Goal: Task Accomplishment & Management: Manage account settings

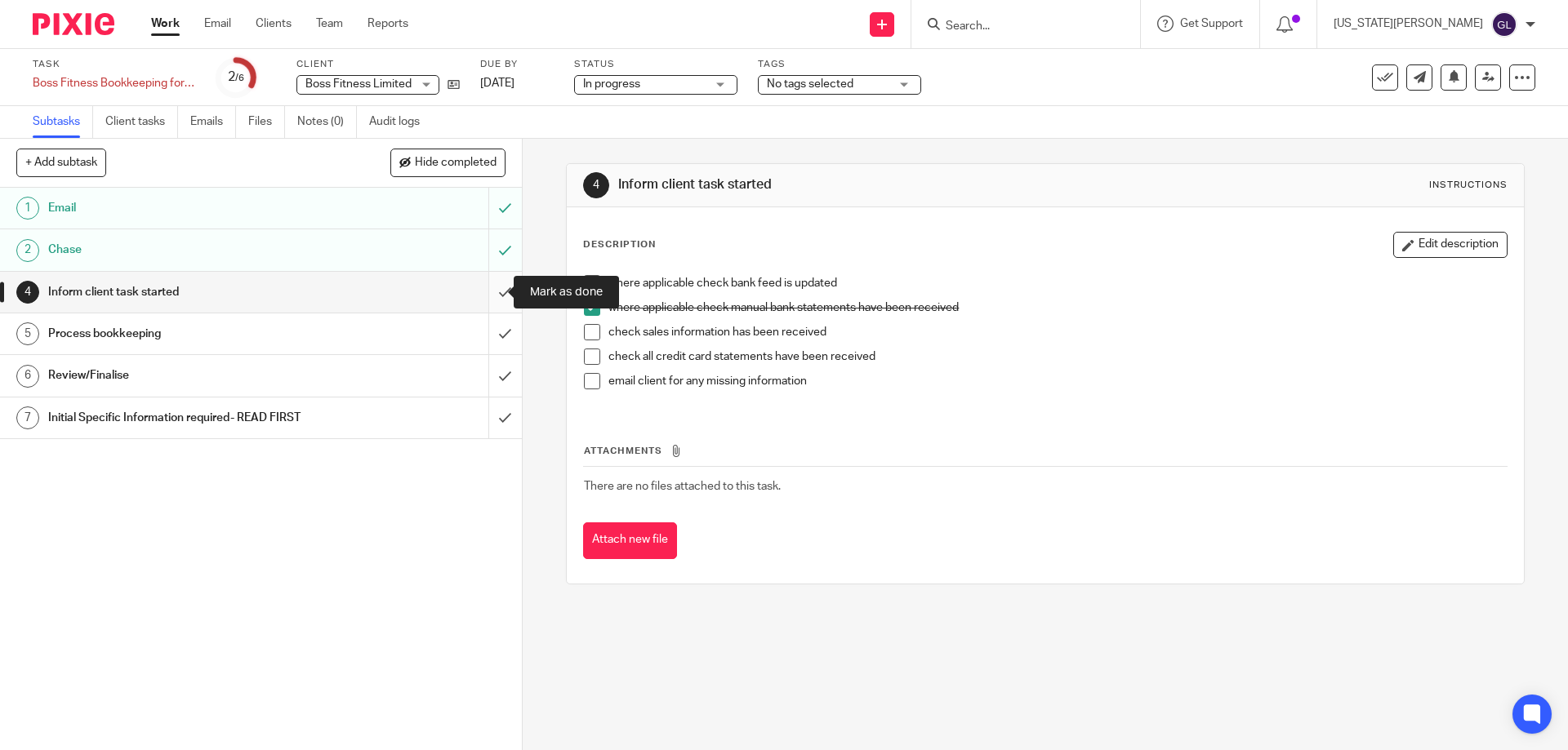
click at [488, 292] on input "submit" at bounding box center [261, 292] width 522 height 41
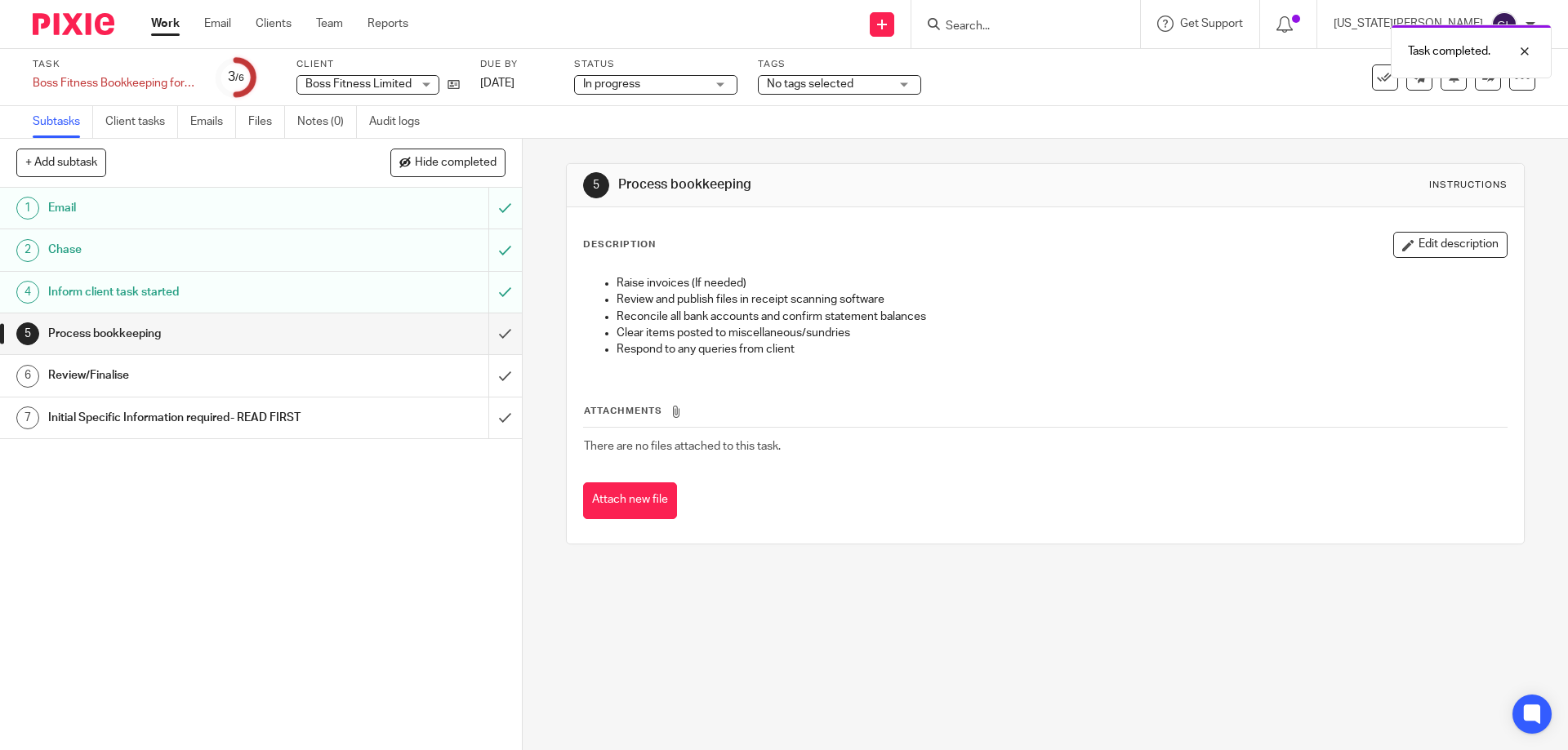
click at [1264, 108] on div "Subtasks Client tasks Emails Files Notes (0) Audit logs" at bounding box center [784, 122] width 1568 height 33
click at [302, 127] on link "Notes (0)" at bounding box center [327, 122] width 60 height 32
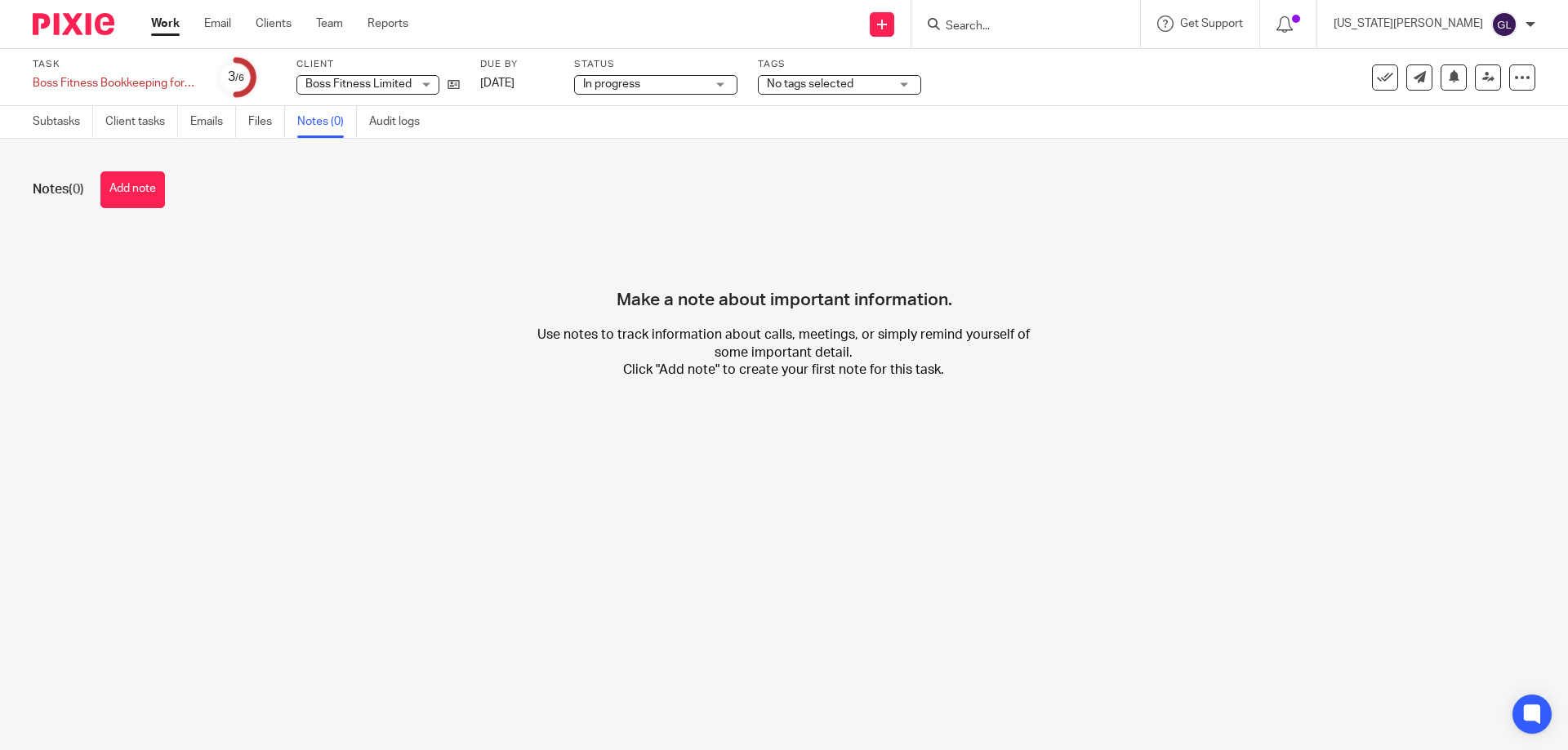
click at [152, 209] on div "Notes (0) Add note Make a note about important information. Use notes to track …" at bounding box center [784, 288] width 1568 height 298
click at [151, 186] on button "Add note" at bounding box center [132, 190] width 65 height 37
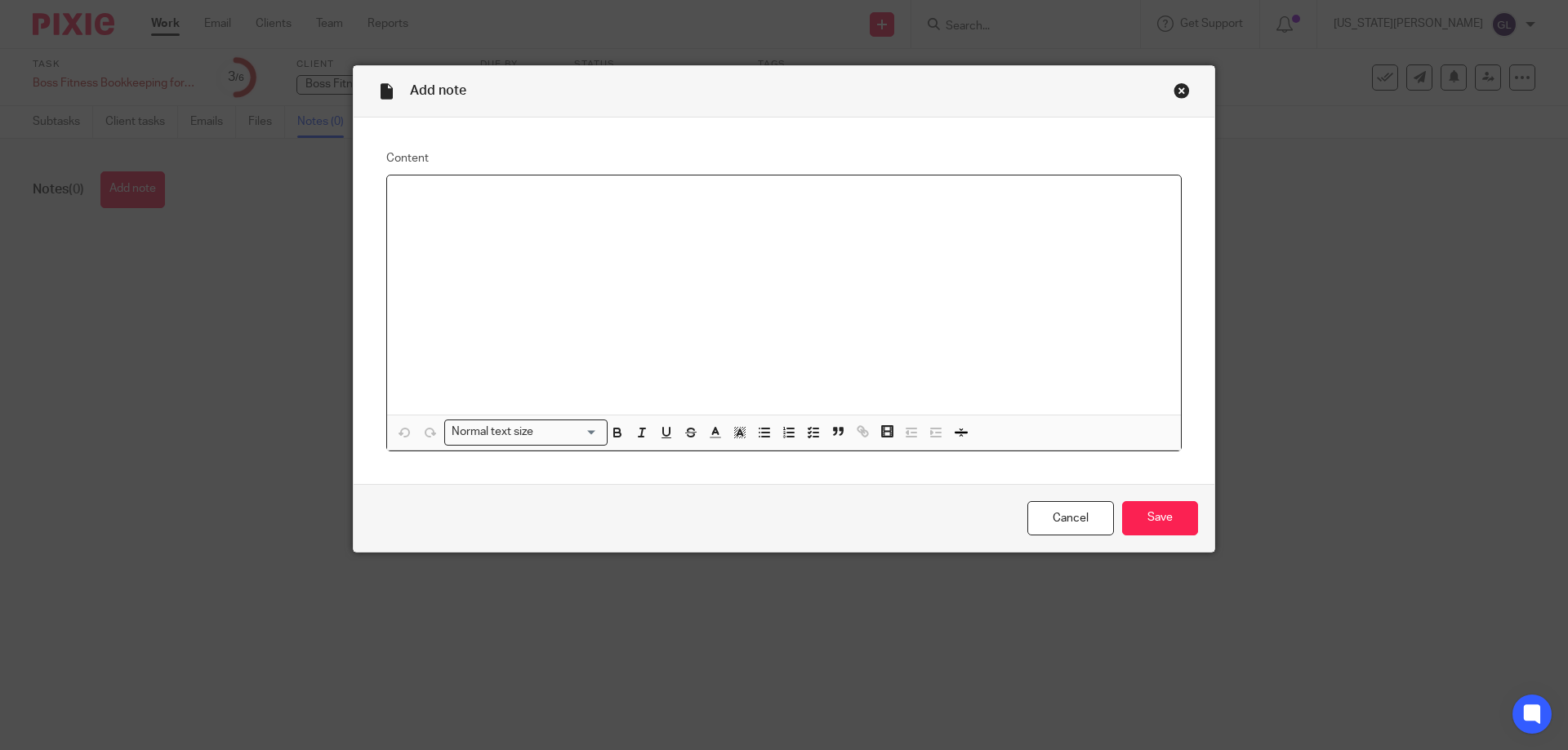
click at [407, 200] on p at bounding box center [784, 197] width 768 height 16
click at [407, 192] on p "Bfwd bank balance differences as follows:" at bounding box center [784, 197] width 768 height 16
drag, startPoint x: 408, startPoint y: 201, endPoint x: 461, endPoint y: 238, distance: 64.6
click at [733, 282] on div "Bfwd bank balance differences as follows:" at bounding box center [784, 295] width 794 height 239
click at [400, 199] on p "Bfwd bank balance differences as follows:" at bounding box center [784, 197] width 768 height 16
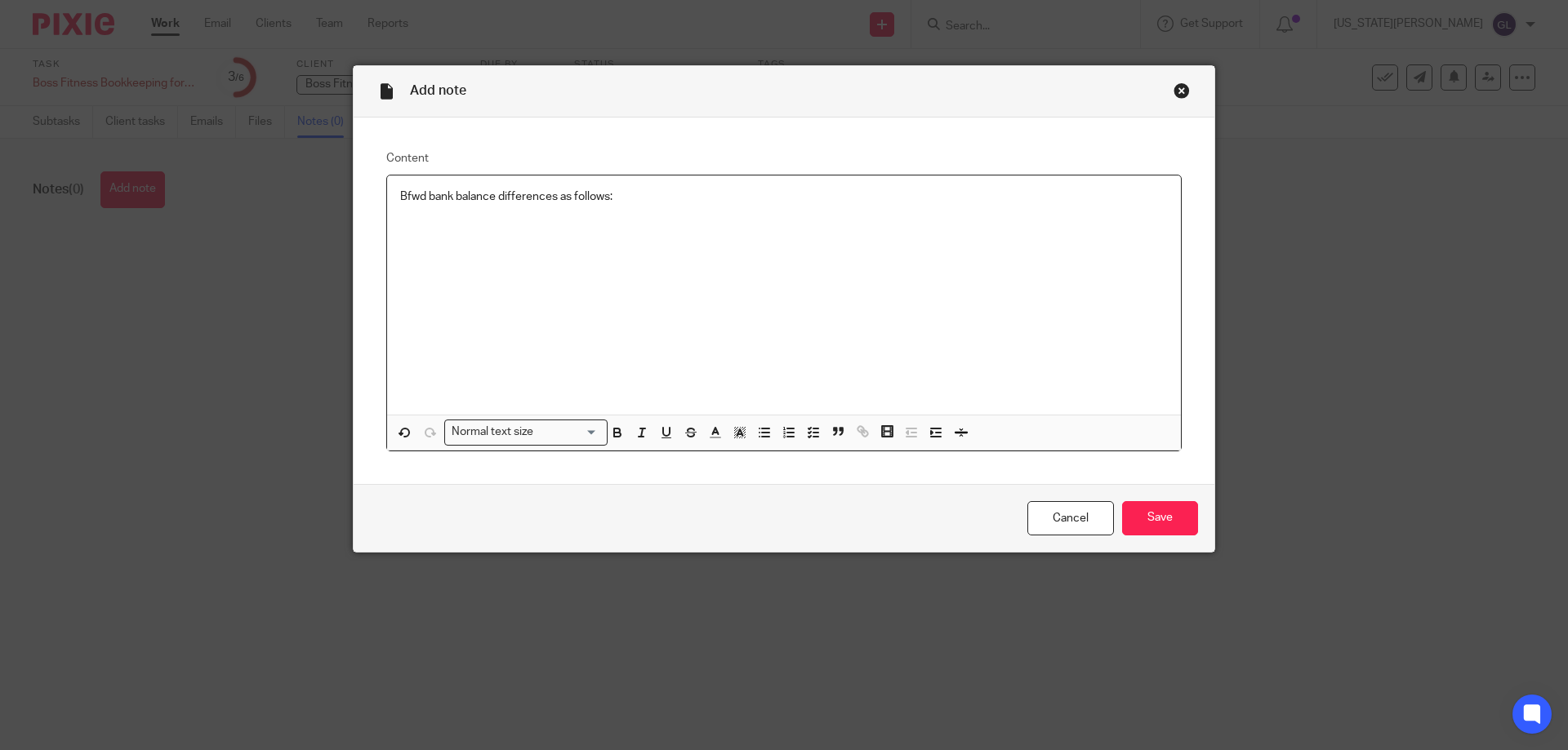
click at [542, 242] on div "Bfwd bank balance differences as follows:" at bounding box center [784, 295] width 794 height 239
drag, startPoint x: 616, startPoint y: 205, endPoint x: 375, endPoint y: 195, distance: 241.2
click at [375, 195] on div "Content Bfwd bank balance differences as follows: Normal text size Loading... R…" at bounding box center [783, 301] width 860 height 366
click at [473, 214] on p "Account" at bounding box center [784, 213] width 768 height 16
click at [586, 217] on p "Account 8086 - bank balance out by 0.79" at bounding box center [784, 213] width 768 height 16
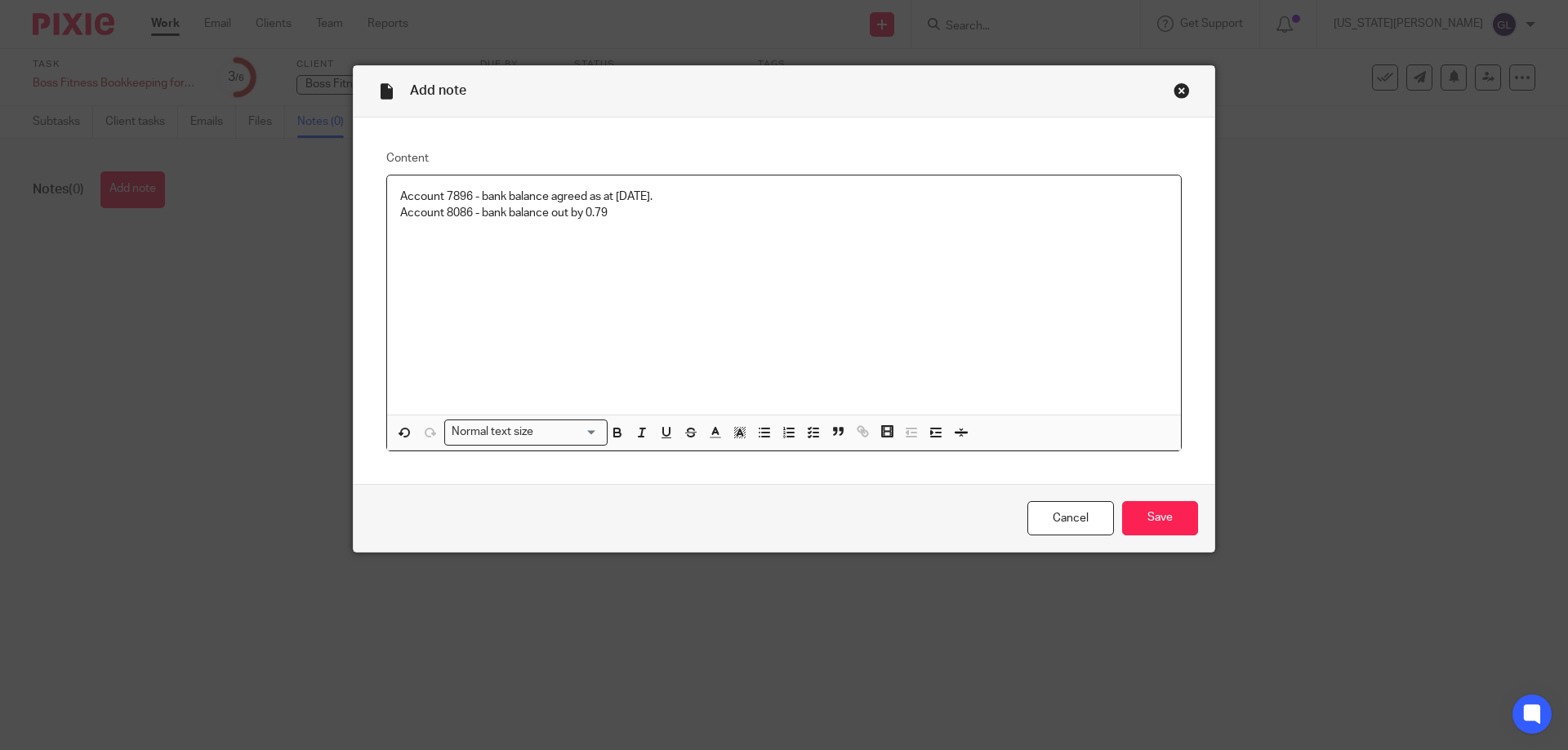
click at [583, 215] on p "Account 8086 - bank balance out by 0.79" at bounding box center [784, 213] width 768 height 16
click at [615, 211] on p "Account 8086 - bank balance out by £0.79" at bounding box center [784, 213] width 768 height 16
click at [453, 232] on p "Account" at bounding box center [784, 229] width 768 height 16
click at [466, 225] on p "Account 3845- bank b" at bounding box center [784, 229] width 768 height 16
drag, startPoint x: 511, startPoint y: 228, endPoint x: 521, endPoint y: 228, distance: 10.0
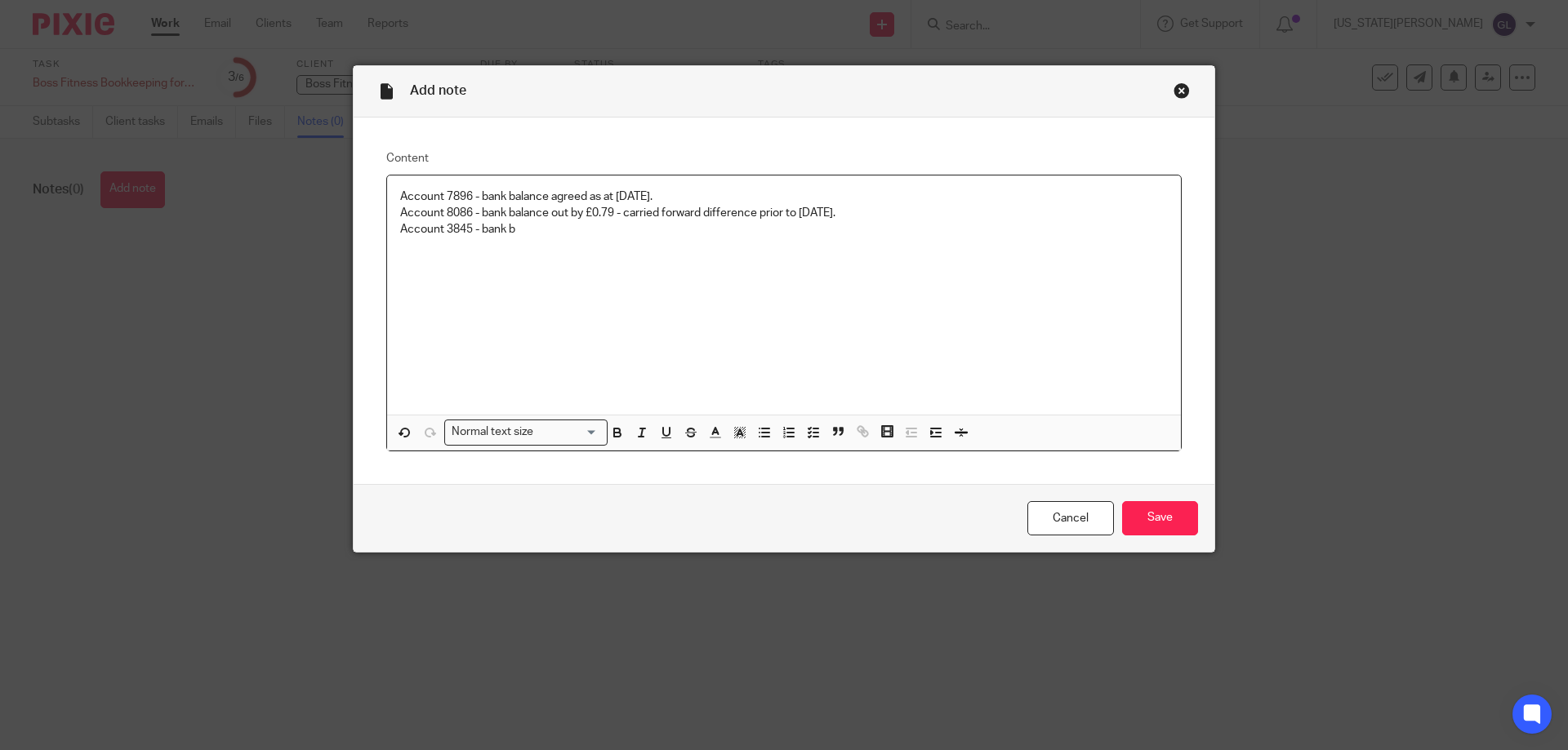
click at [514, 228] on p "Account 3845 - bank b" at bounding box center [784, 229] width 768 height 16
click at [399, 263] on div "Account 7896 - bank balance agreed as at 27 June 2025. Account 8086 - bank bala…" at bounding box center [784, 295] width 794 height 239
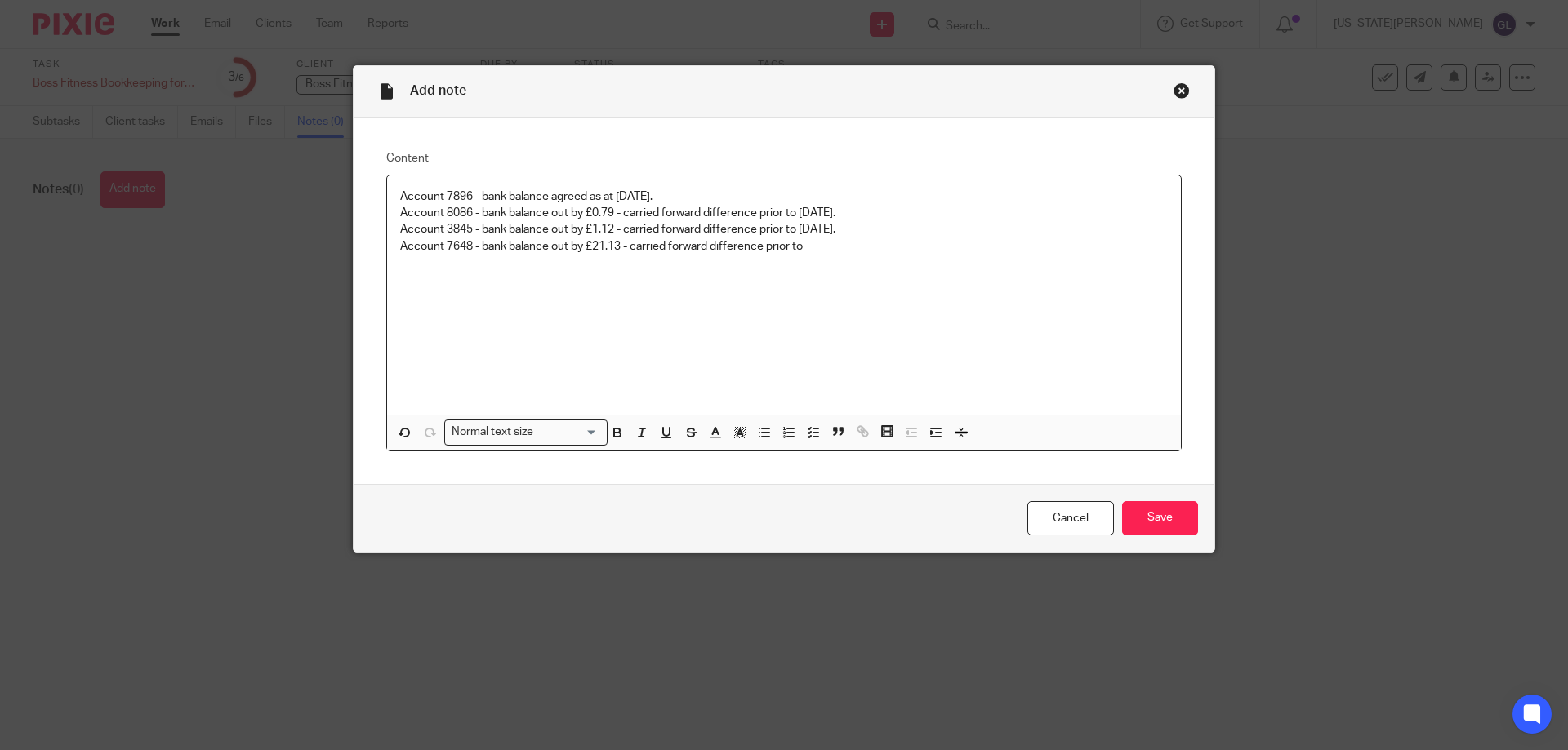
click at [809, 251] on p "Account 7648 - bank balance out by £21.13 - carried forward difference prior to" at bounding box center [784, 246] width 768 height 16
click at [1162, 517] on input "Save" at bounding box center [1160, 518] width 76 height 35
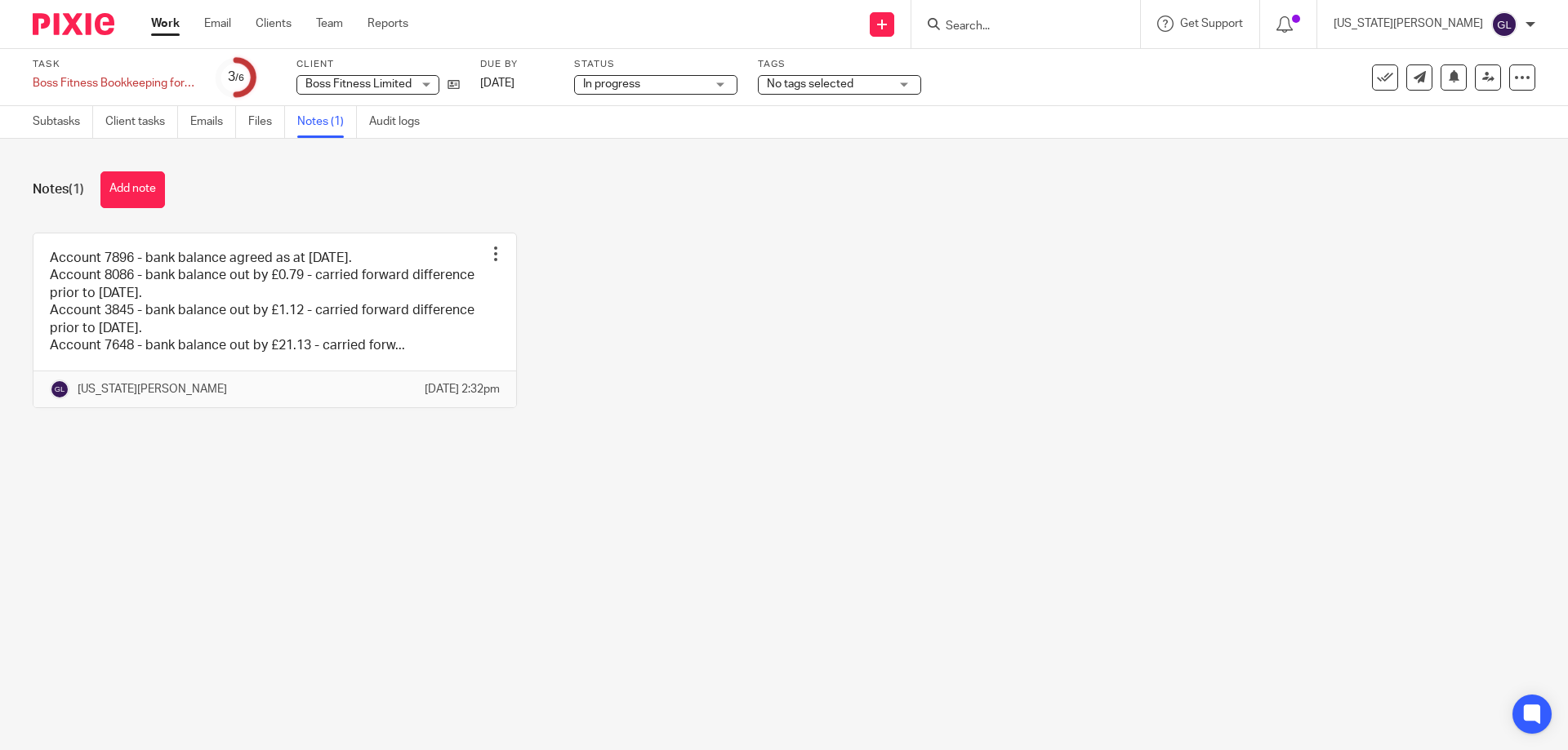
click at [793, 381] on div "Account 7896 - bank balance agreed as at [DATE]. Account 8086 - bank balance ou…" at bounding box center [771, 333] width 1528 height 200
click at [822, 209] on div "Notes (1) Add note Account 7896 - bank balance agreed as at [DATE]. Account 808…" at bounding box center [784, 302] width 1568 height 327
click at [54, 122] on link "Subtasks" at bounding box center [63, 122] width 61 height 32
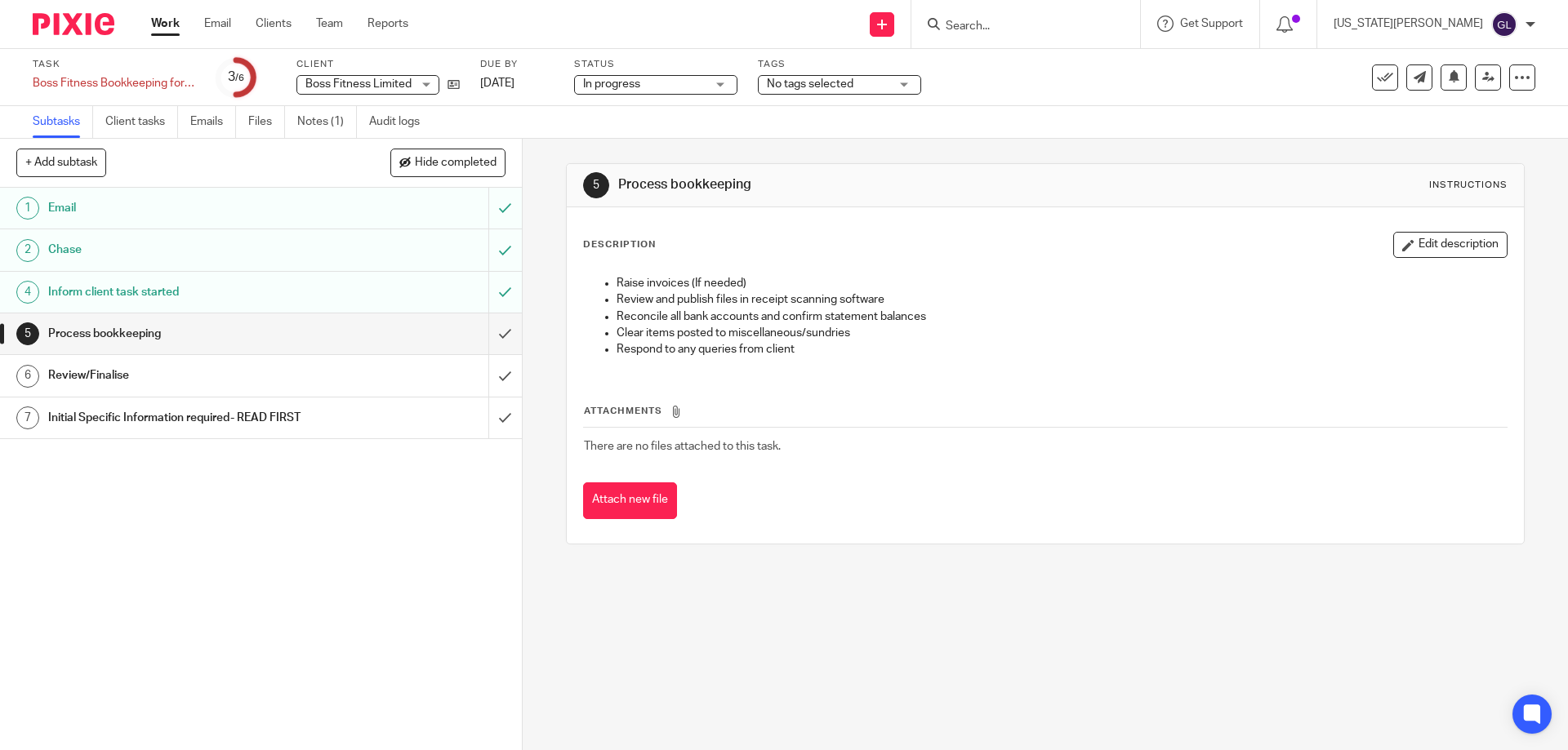
click at [1065, 12] on div at bounding box center [1026, 24] width 228 height 48
click at [1040, 27] on input "Search" at bounding box center [1017, 27] width 147 height 15
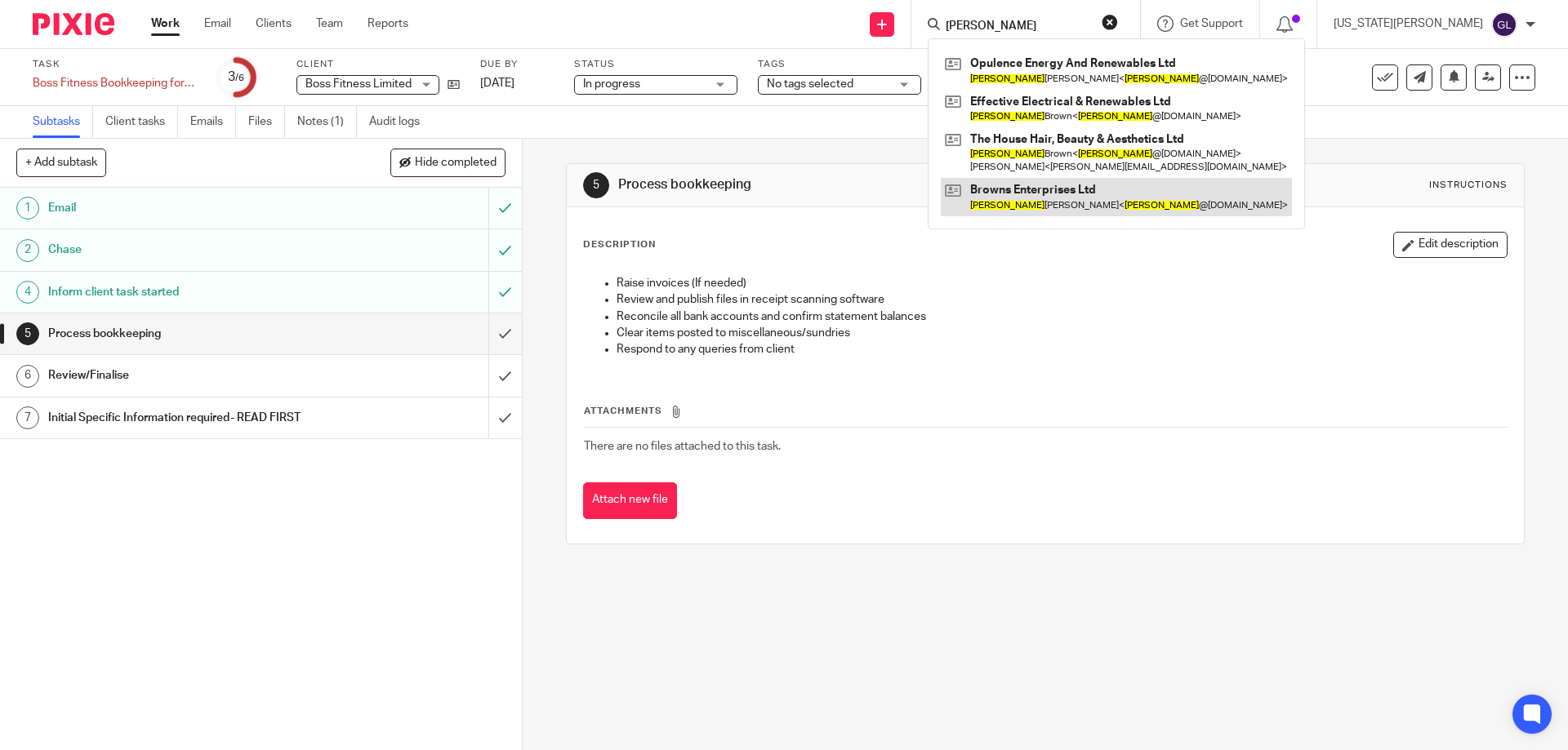
type input "scott"
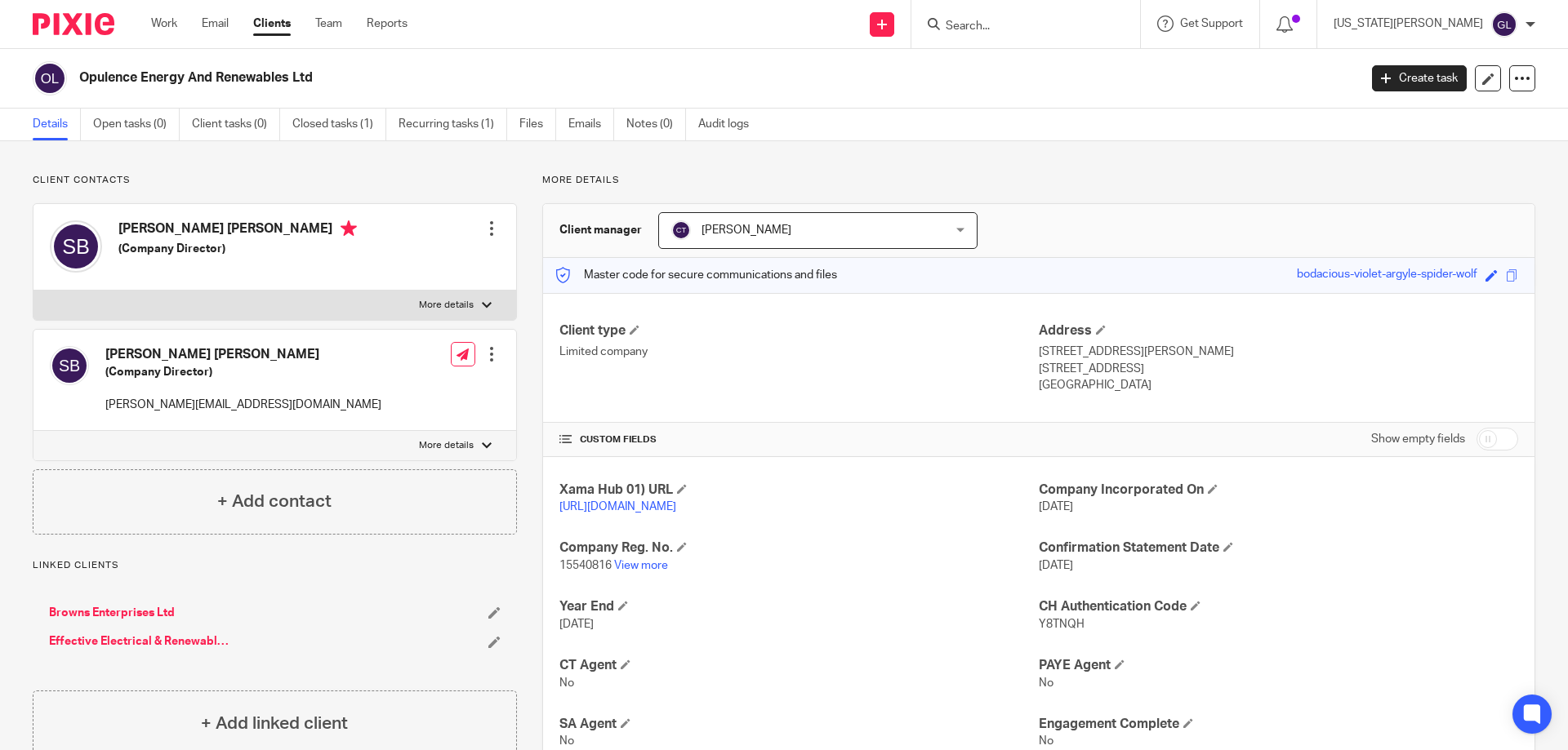
click at [1058, 28] on input "Search" at bounding box center [1017, 27] width 147 height 15
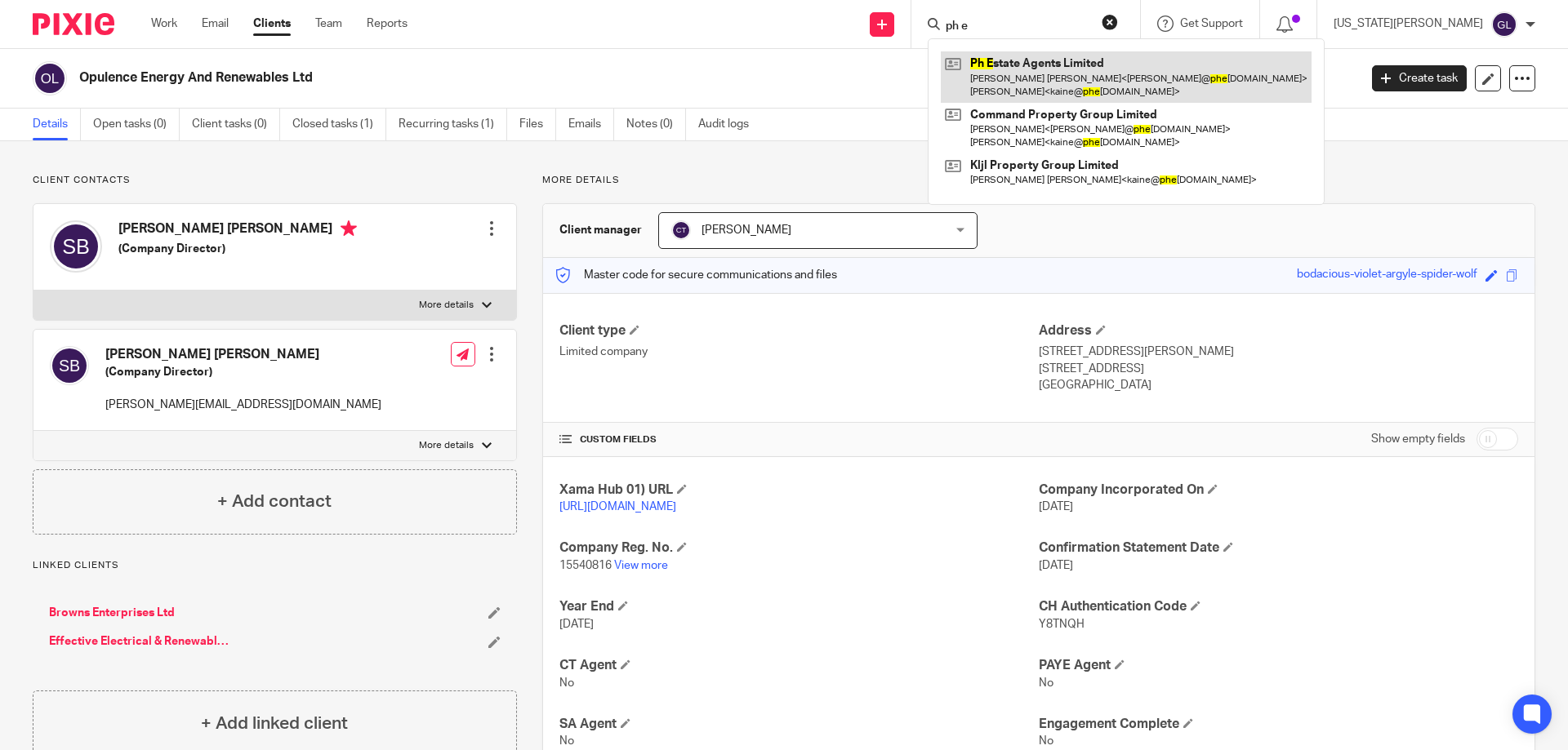
type input "ph e"
click at [1161, 82] on link at bounding box center [1126, 77] width 371 height 51
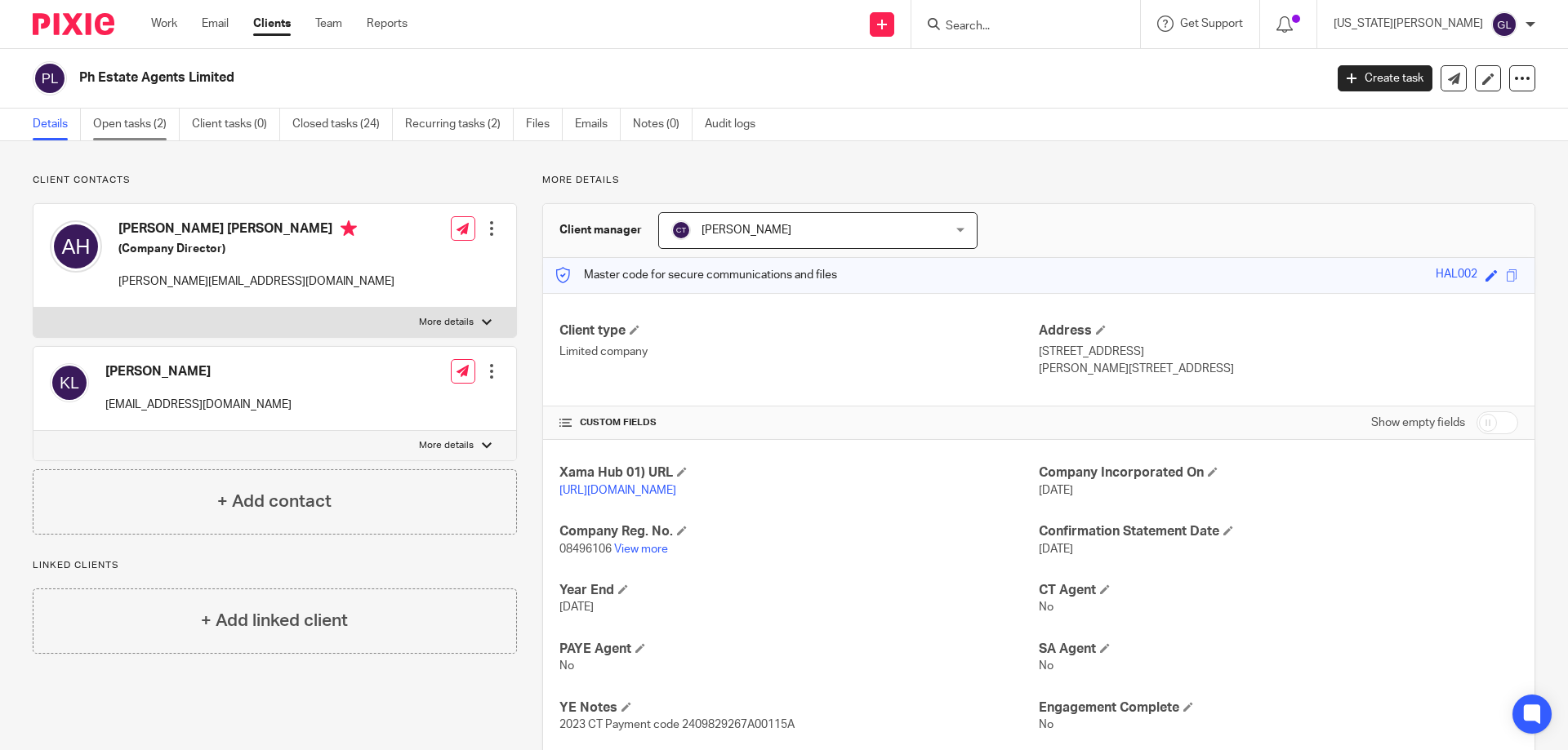
click at [127, 127] on link "Open tasks (2)" at bounding box center [136, 124] width 86 height 32
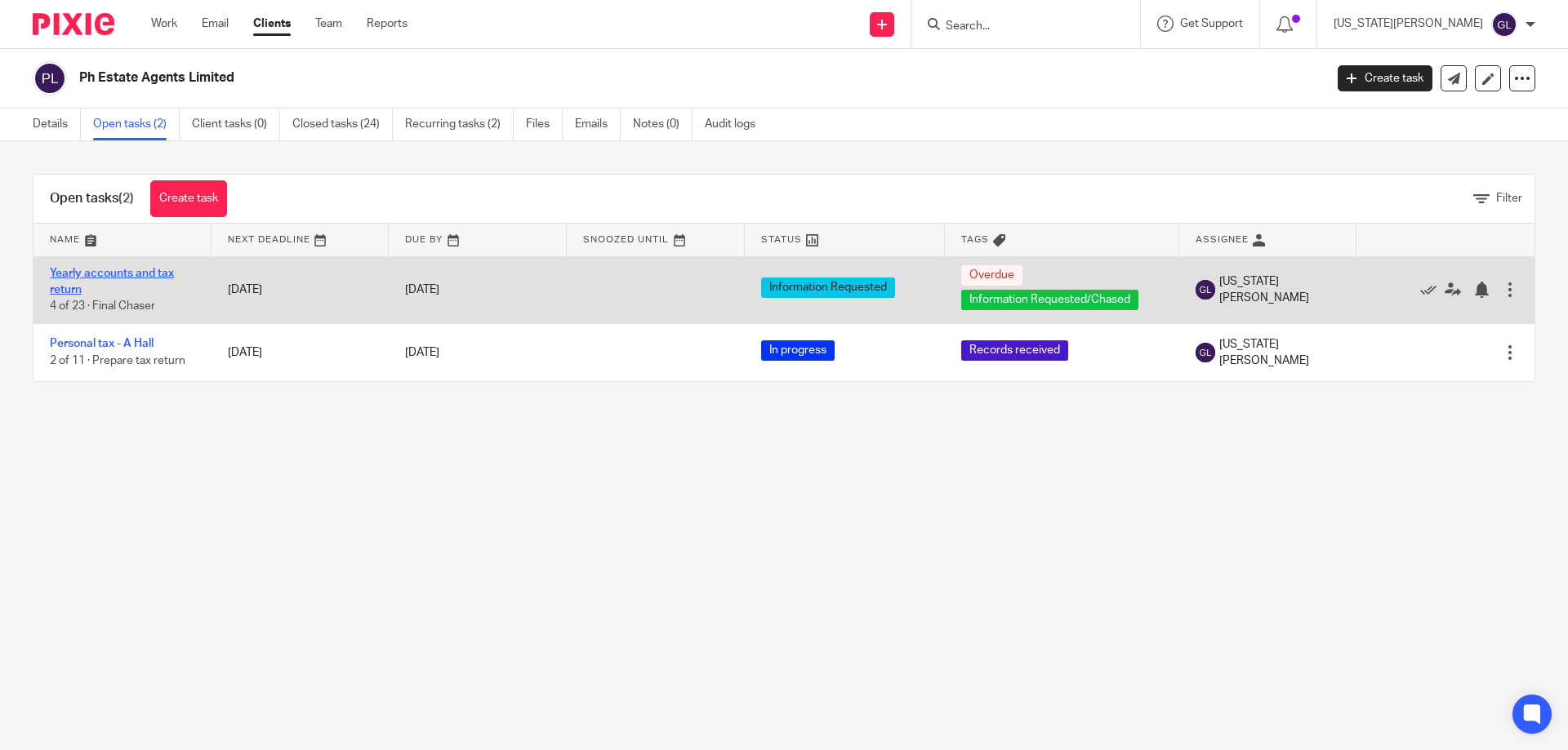
click at [135, 273] on link "Yearly accounts and tax return" at bounding box center [112, 282] width 124 height 28
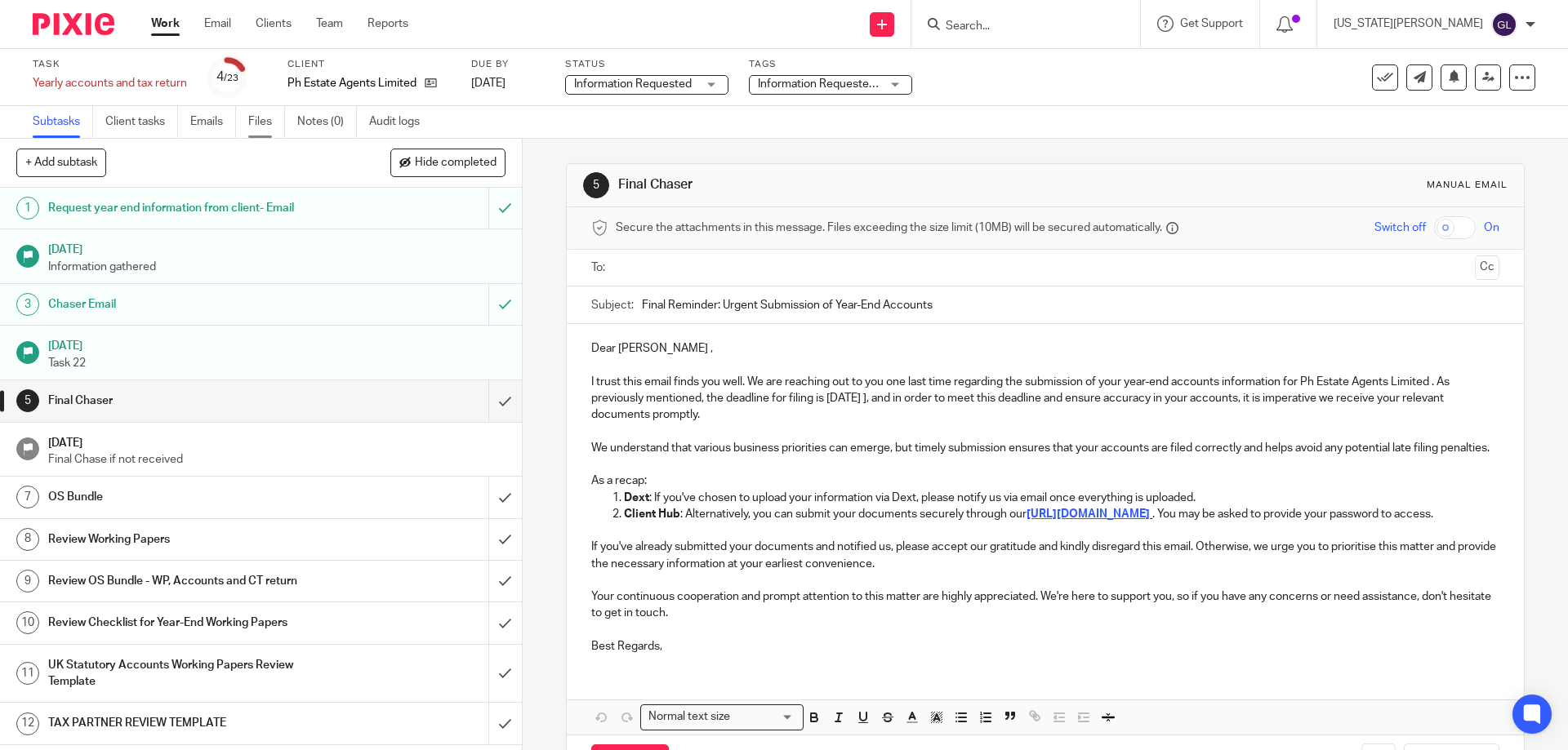
click at [263, 123] on link "Files" at bounding box center [266, 122] width 37 height 32
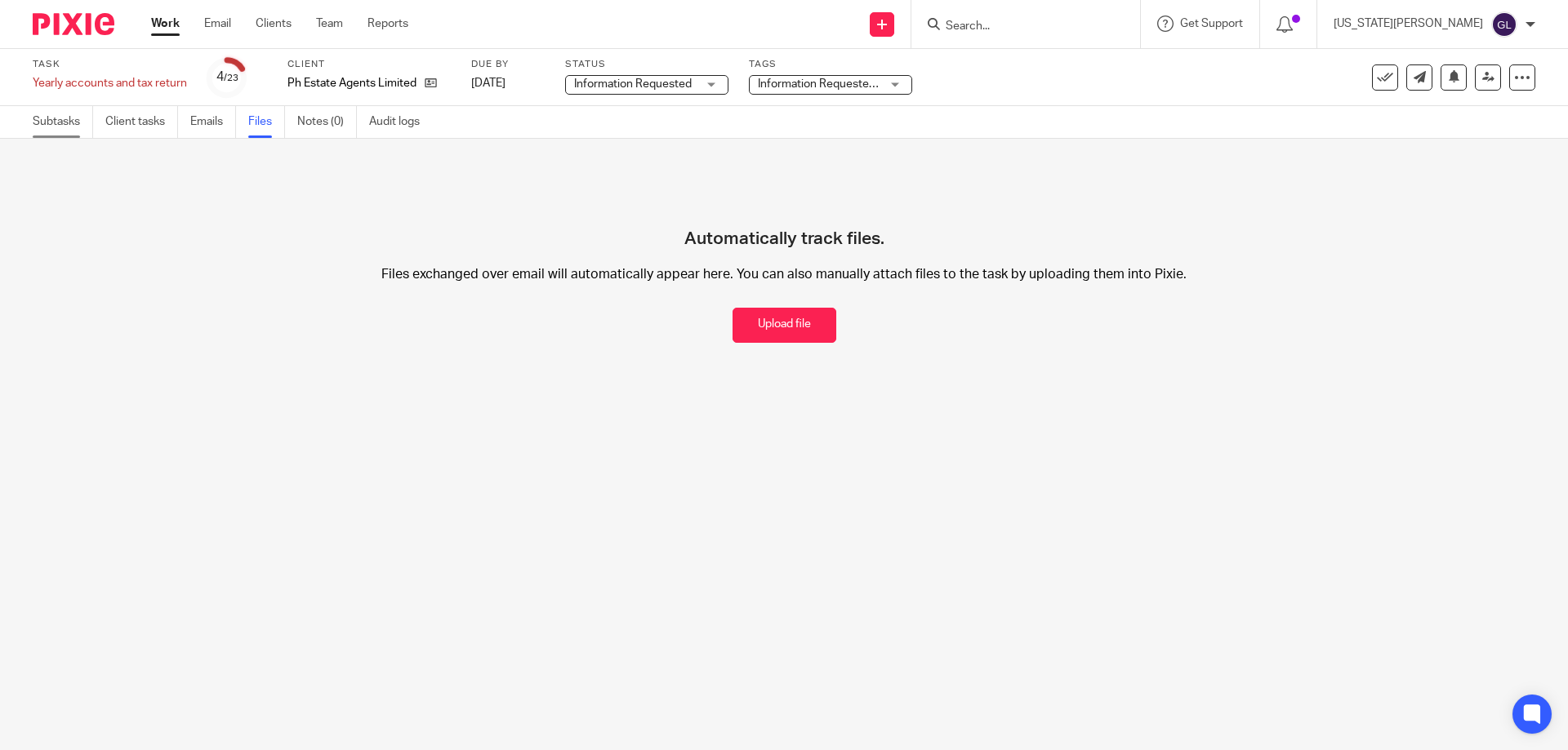
click at [67, 131] on link "Subtasks" at bounding box center [63, 122] width 61 height 32
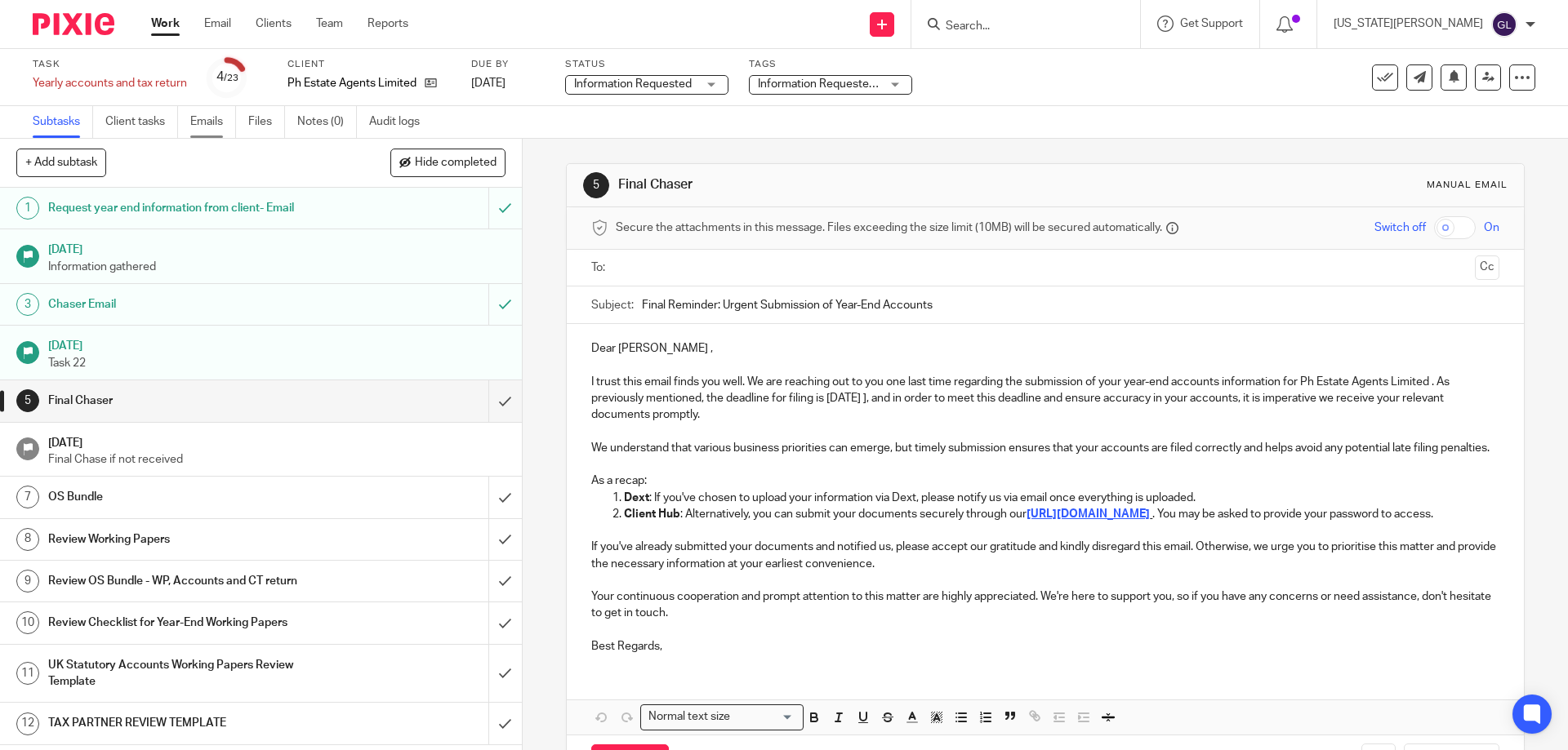
click at [220, 126] on link "Emails" at bounding box center [214, 122] width 46 height 32
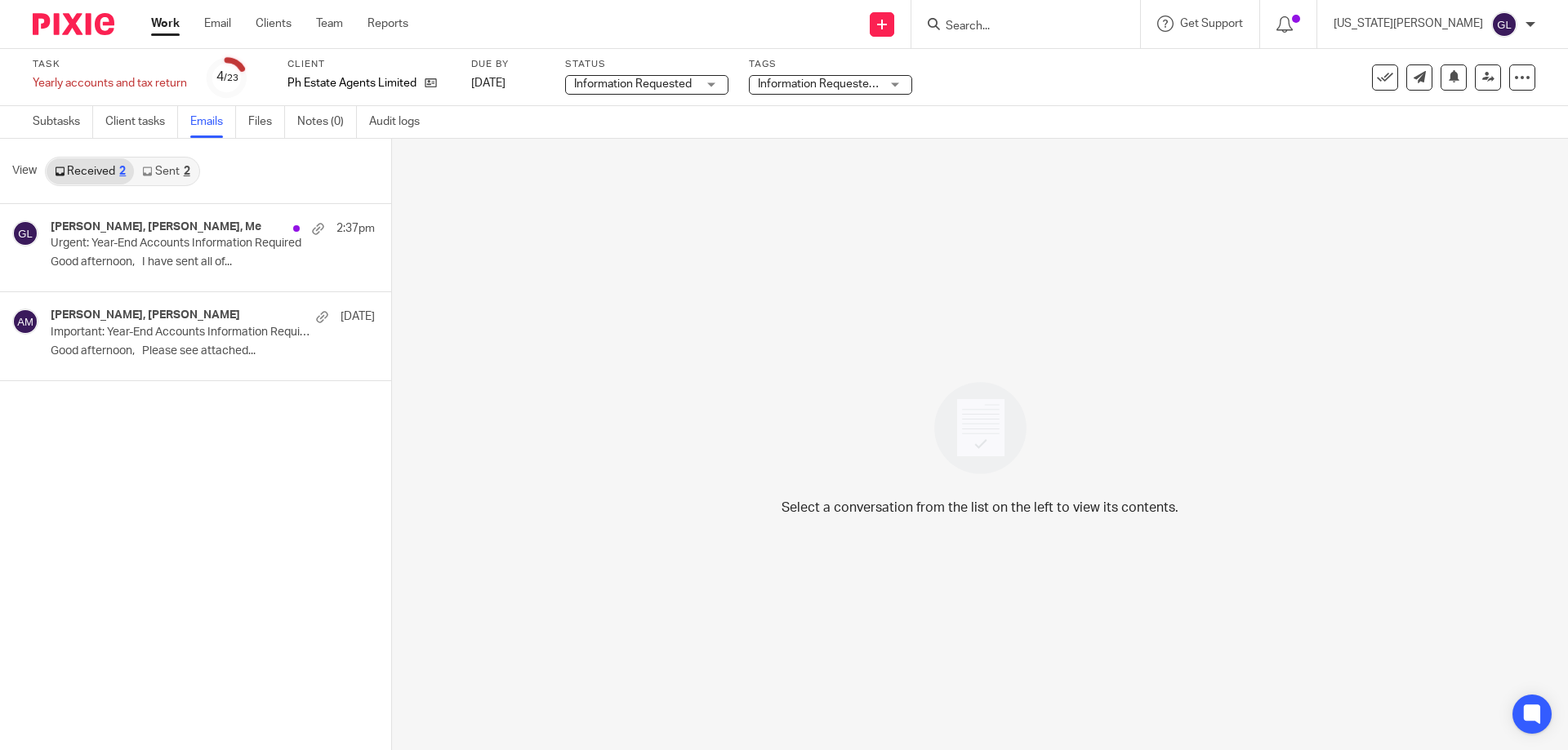
click at [164, 182] on link "Sent 2" at bounding box center [166, 172] width 64 height 26
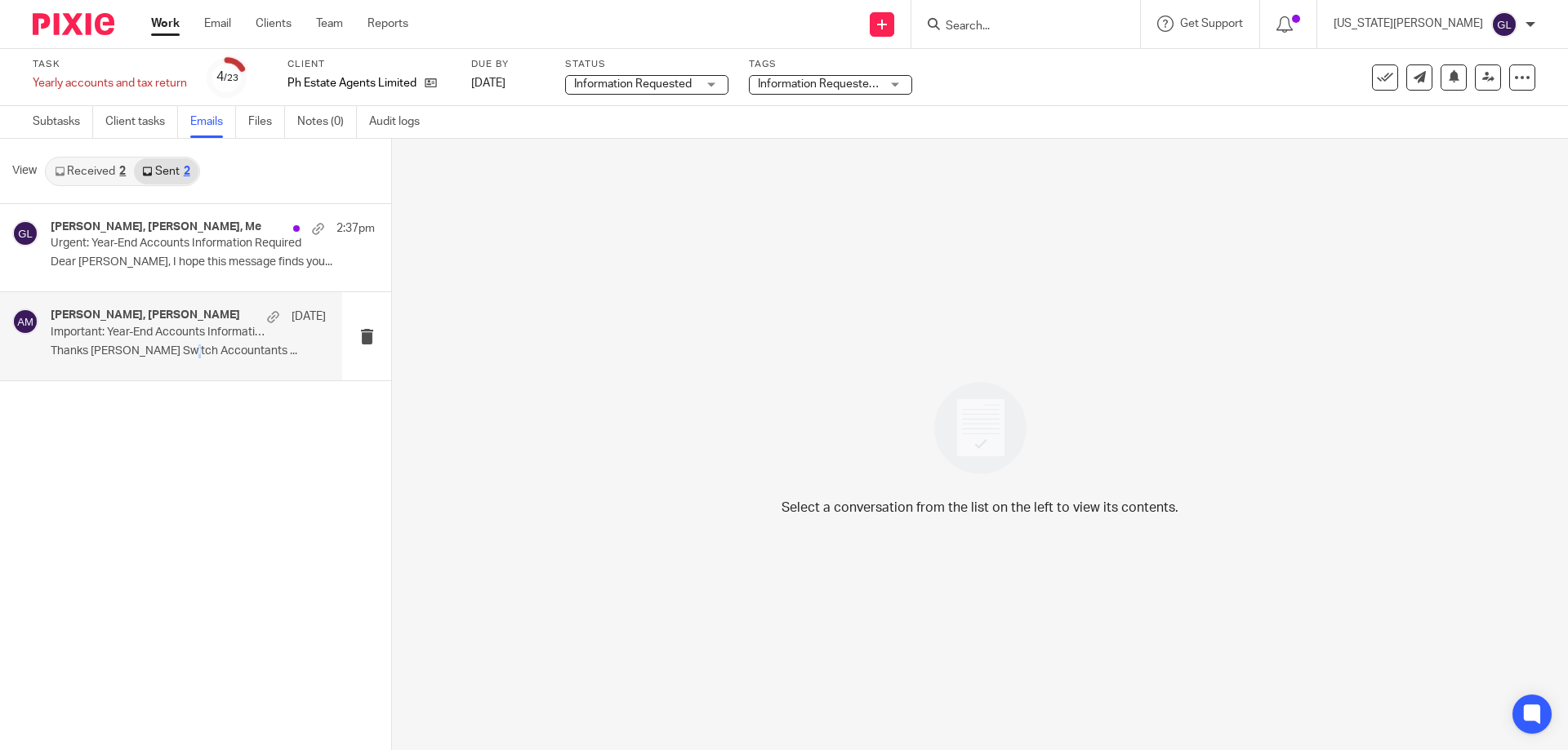
click at [179, 344] on p "Thanks [PERSON_NAME] Switch Accountants ..." at bounding box center [188, 351] width 275 height 14
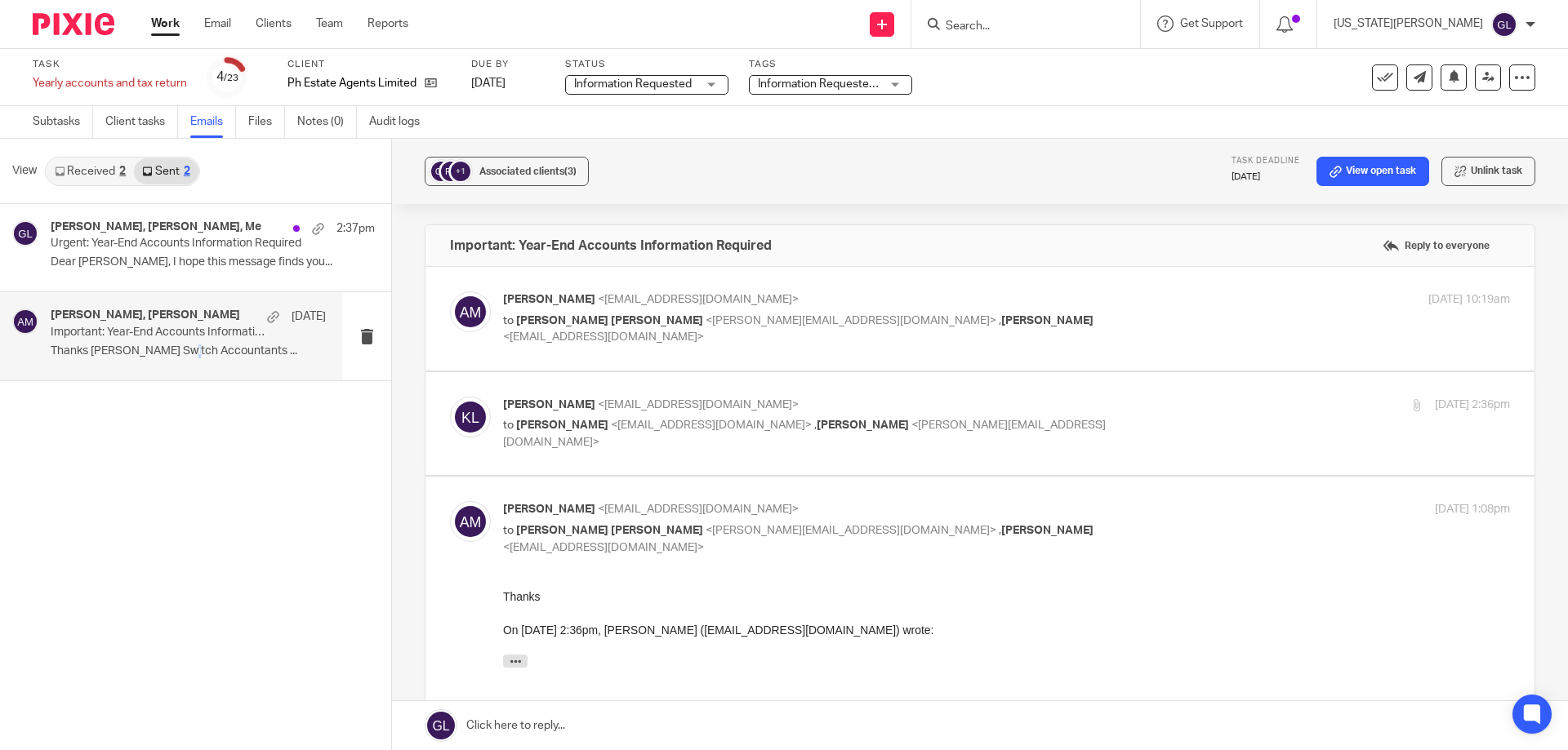
scroll to position [163, 0]
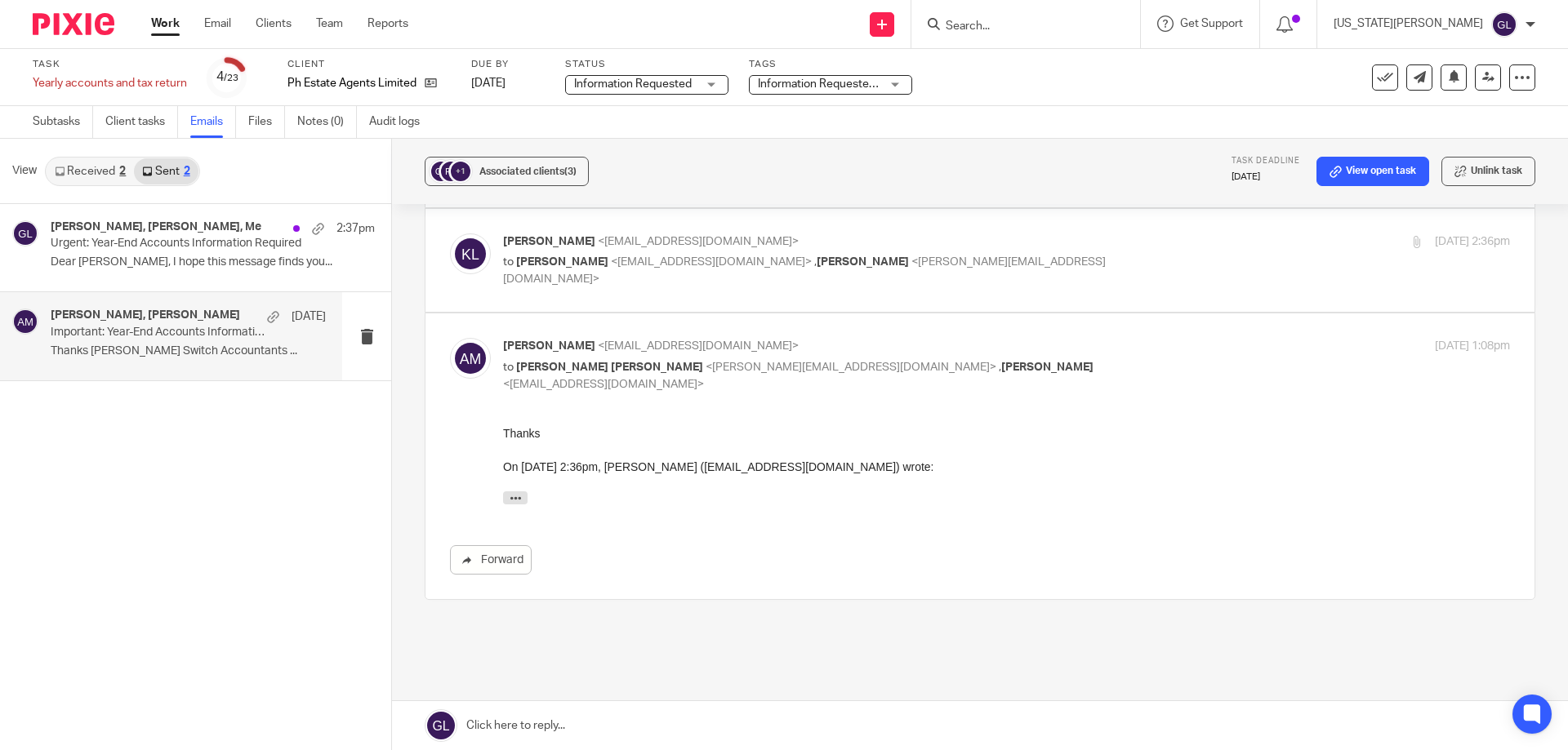
click at [697, 274] on div "Kaine Lidster <kaine@phestateagents.co.uk> to Anne Mills <switchacctax@gmail.co…" at bounding box center [980, 260] width 1060 height 55
click at [606, 290] on label at bounding box center [980, 260] width 1109 height 104
click at [450, 233] on input "checkbox" at bounding box center [450, 232] width 1 height 1
checkbox input "true"
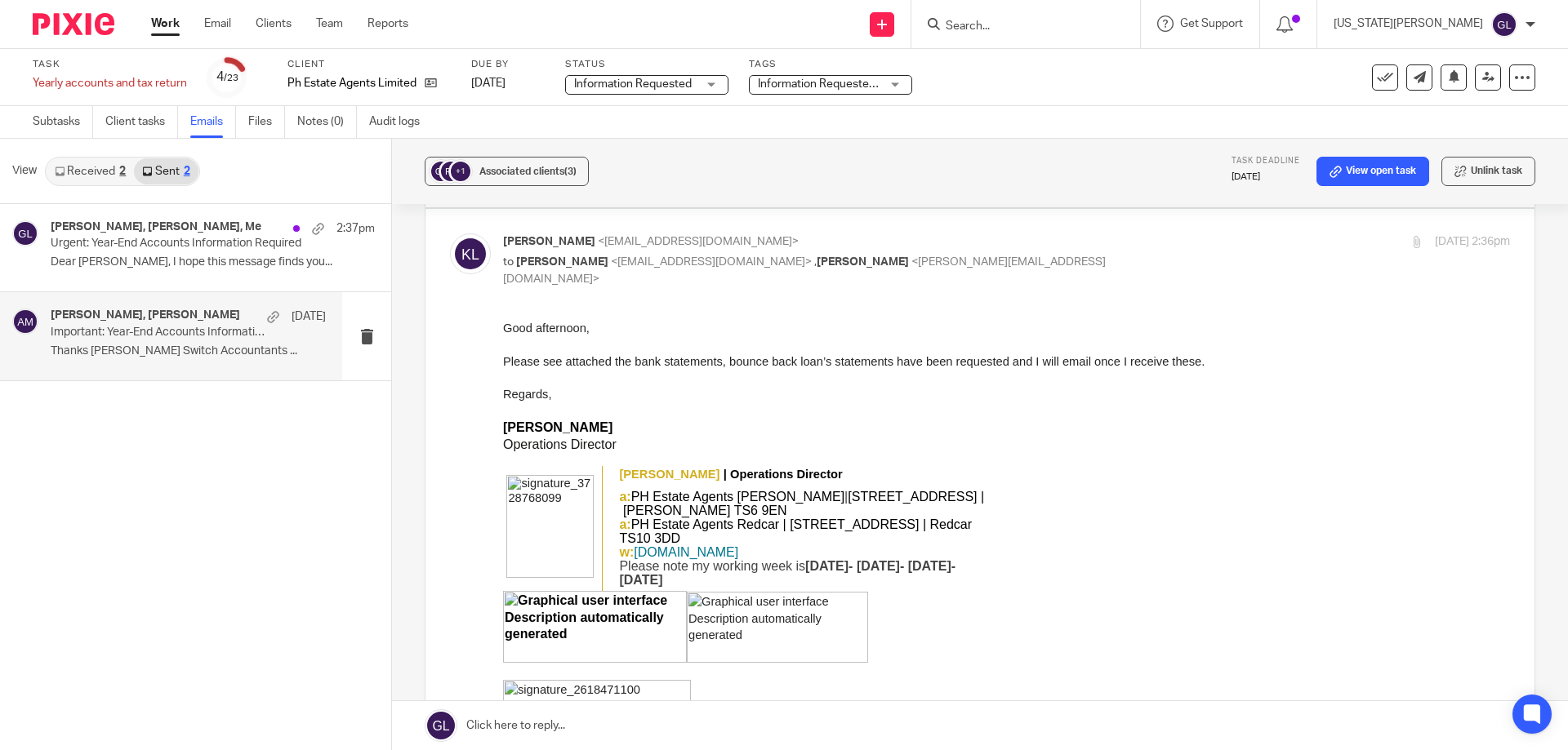
scroll to position [0, 0]
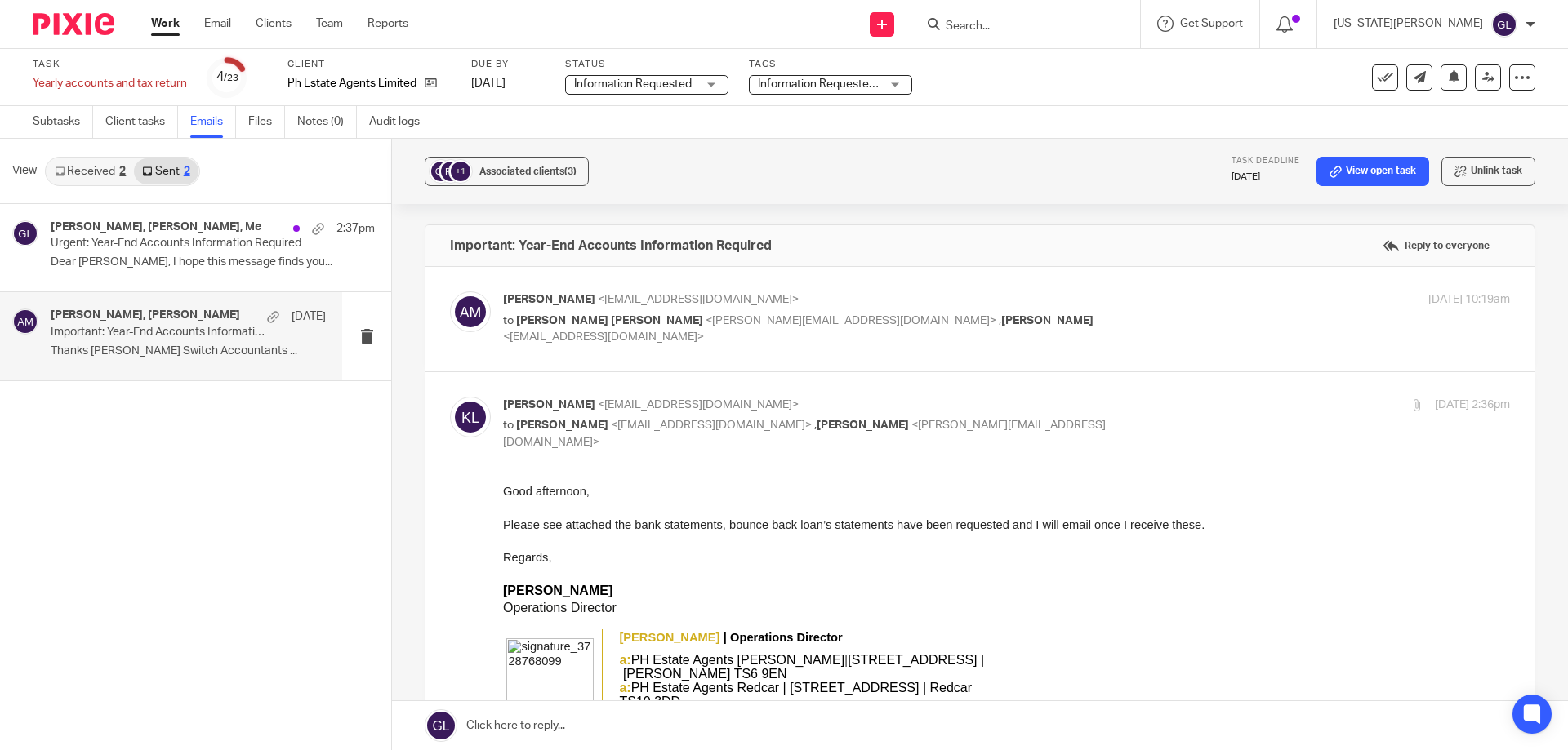
click at [609, 362] on label at bounding box center [980, 319] width 1109 height 104
click at [450, 292] on input "checkbox" at bounding box center [450, 291] width 1 height 1
checkbox input "true"
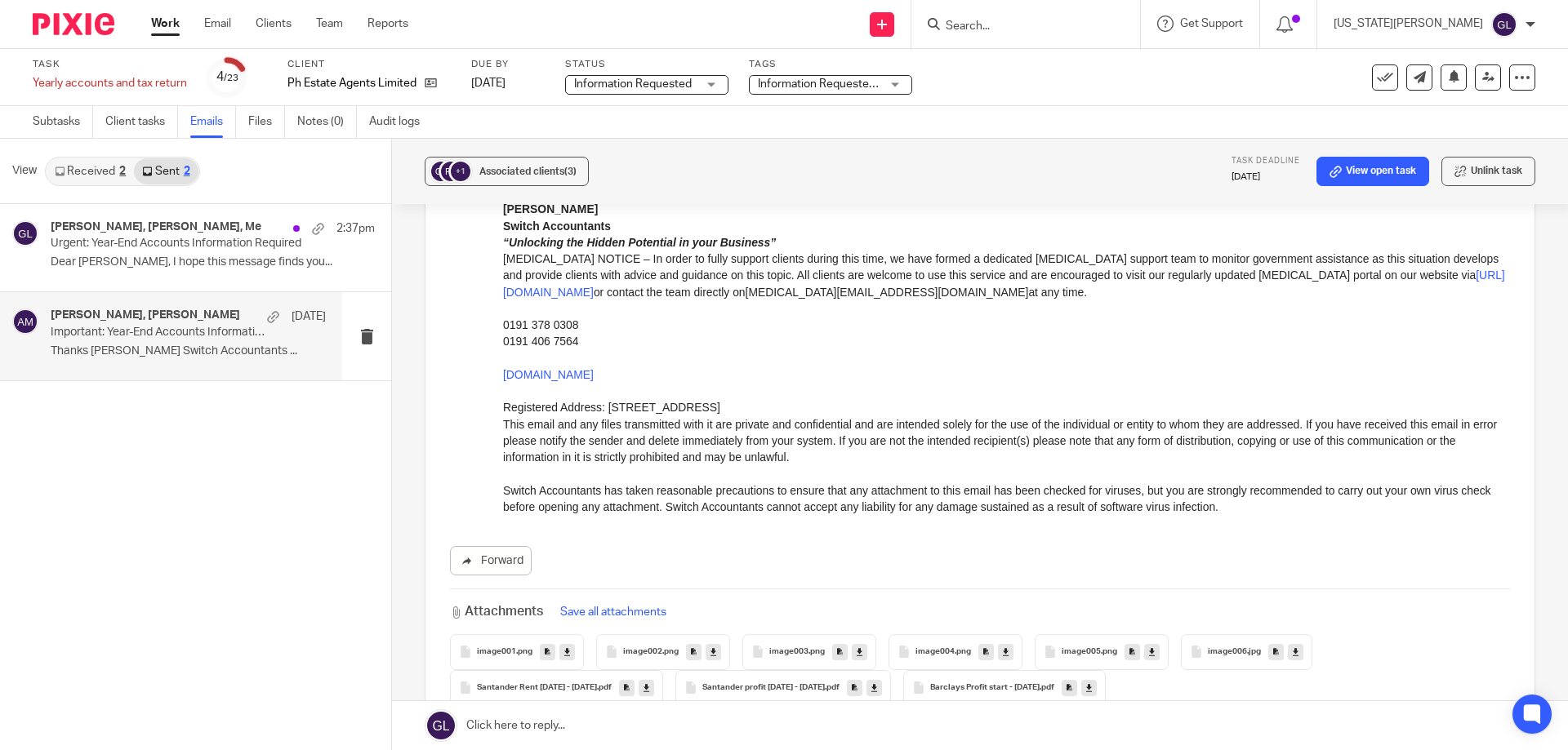
scroll to position [2449, 0]
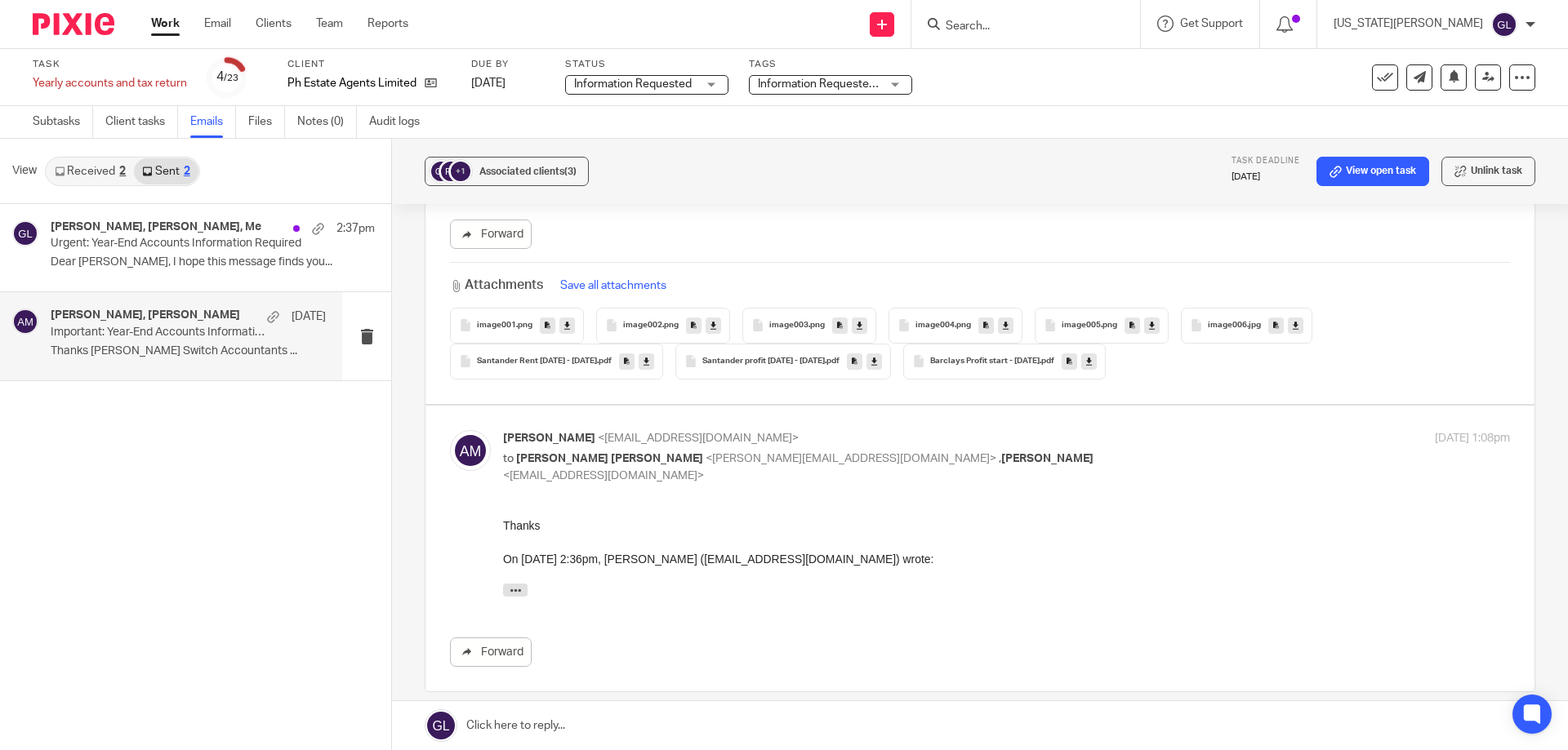
click at [1027, 33] on input "Search" at bounding box center [1017, 27] width 147 height 15
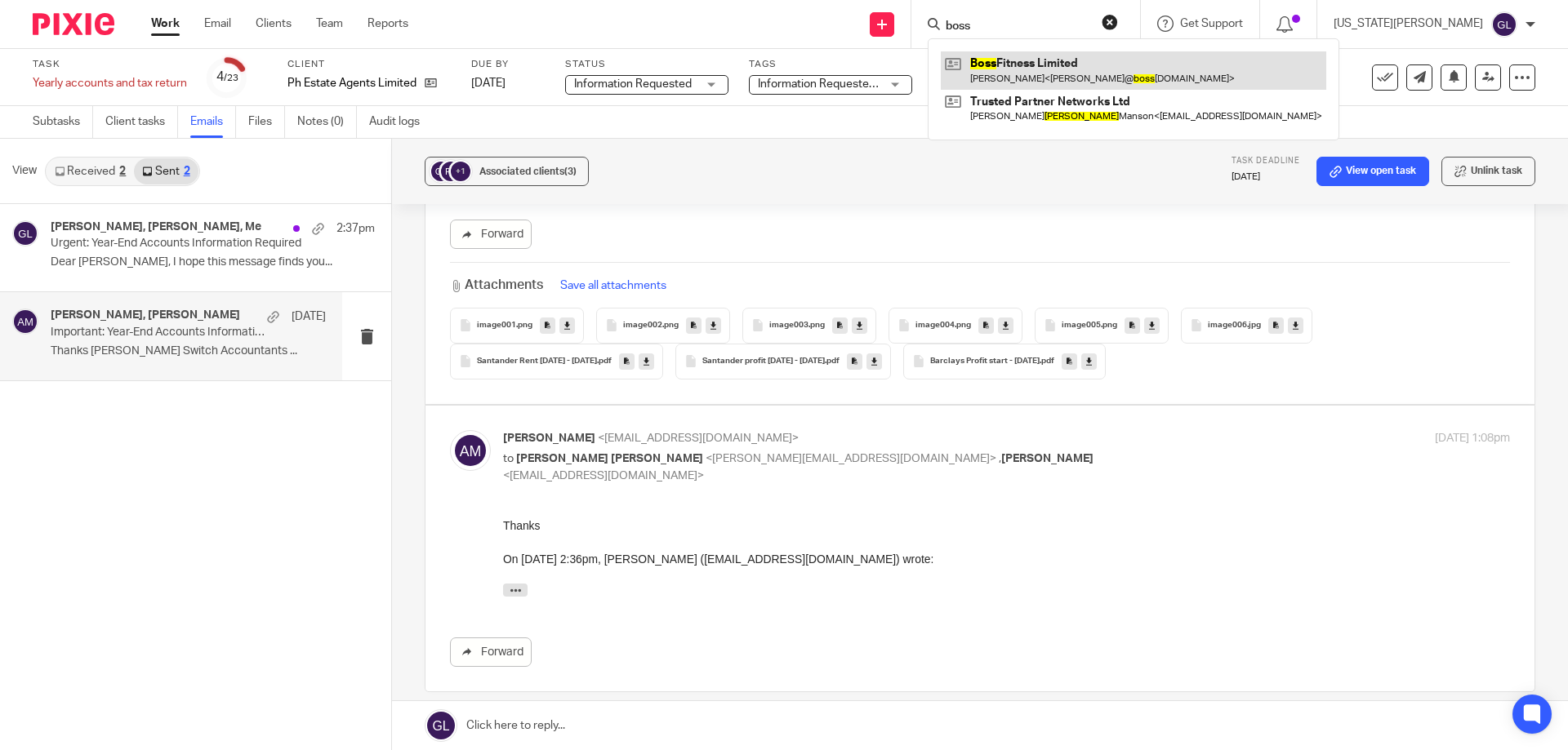
type input "boss"
click at [1114, 69] on link at bounding box center [1133, 71] width 385 height 38
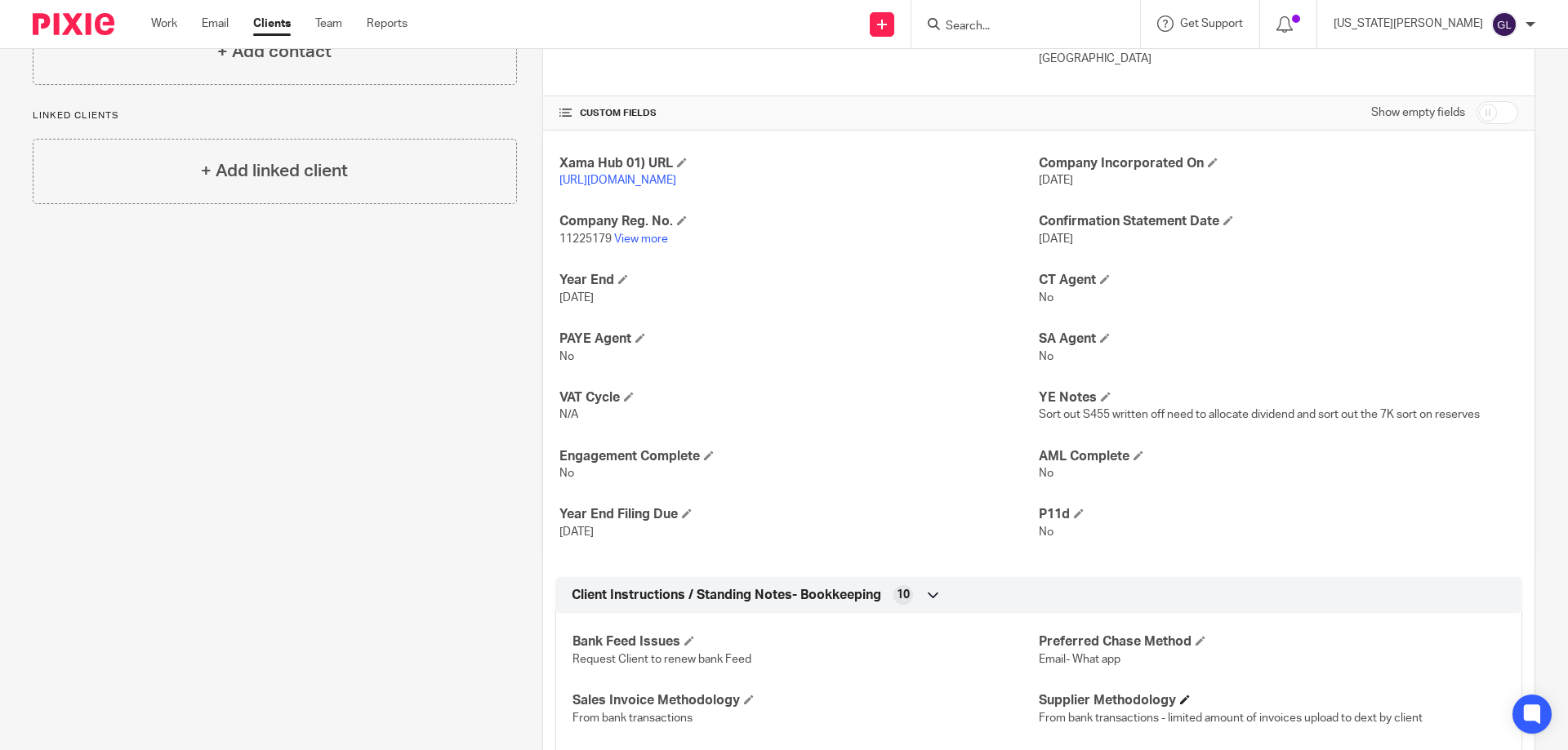
scroll to position [595, 0]
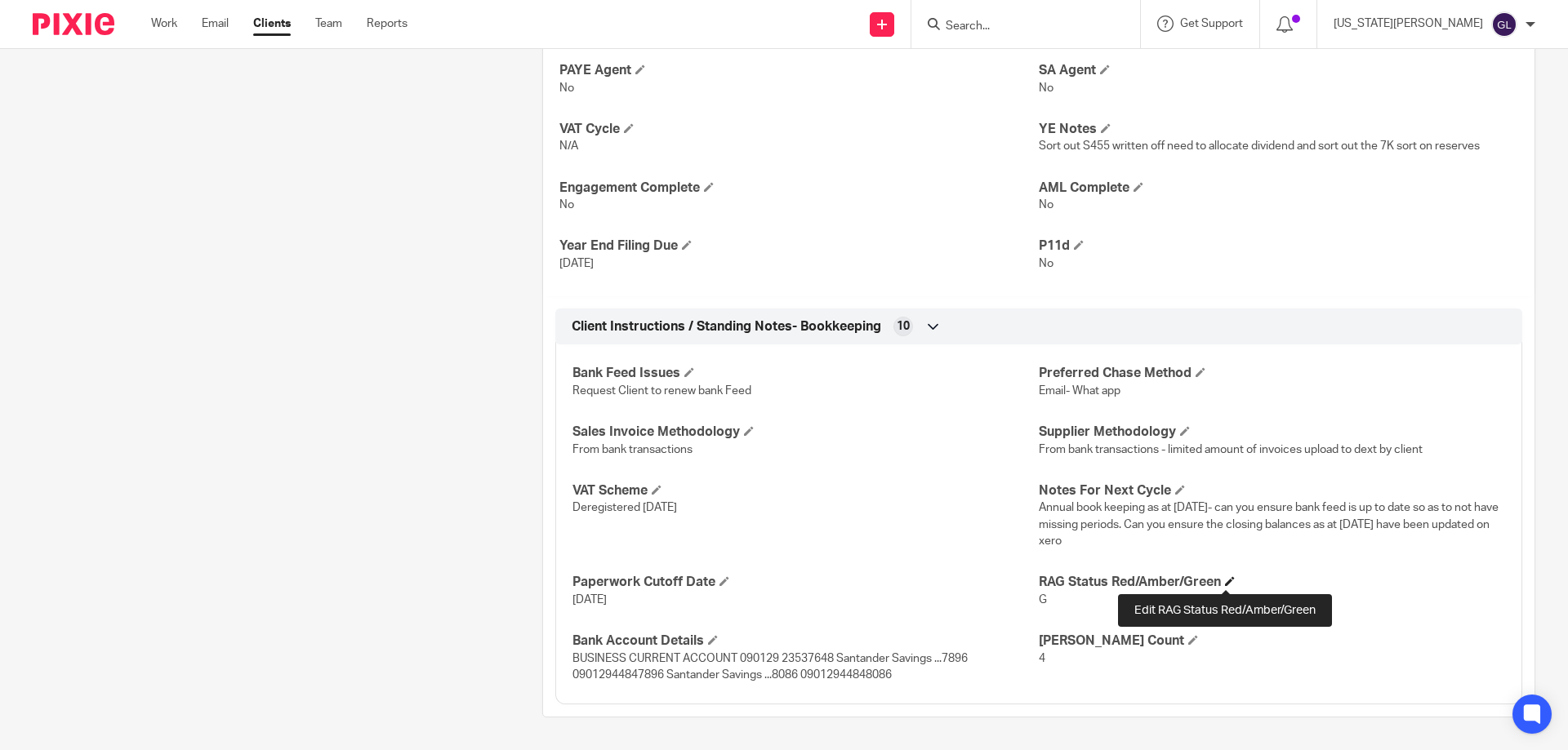
click at [1229, 581] on span at bounding box center [1230, 582] width 10 height 10
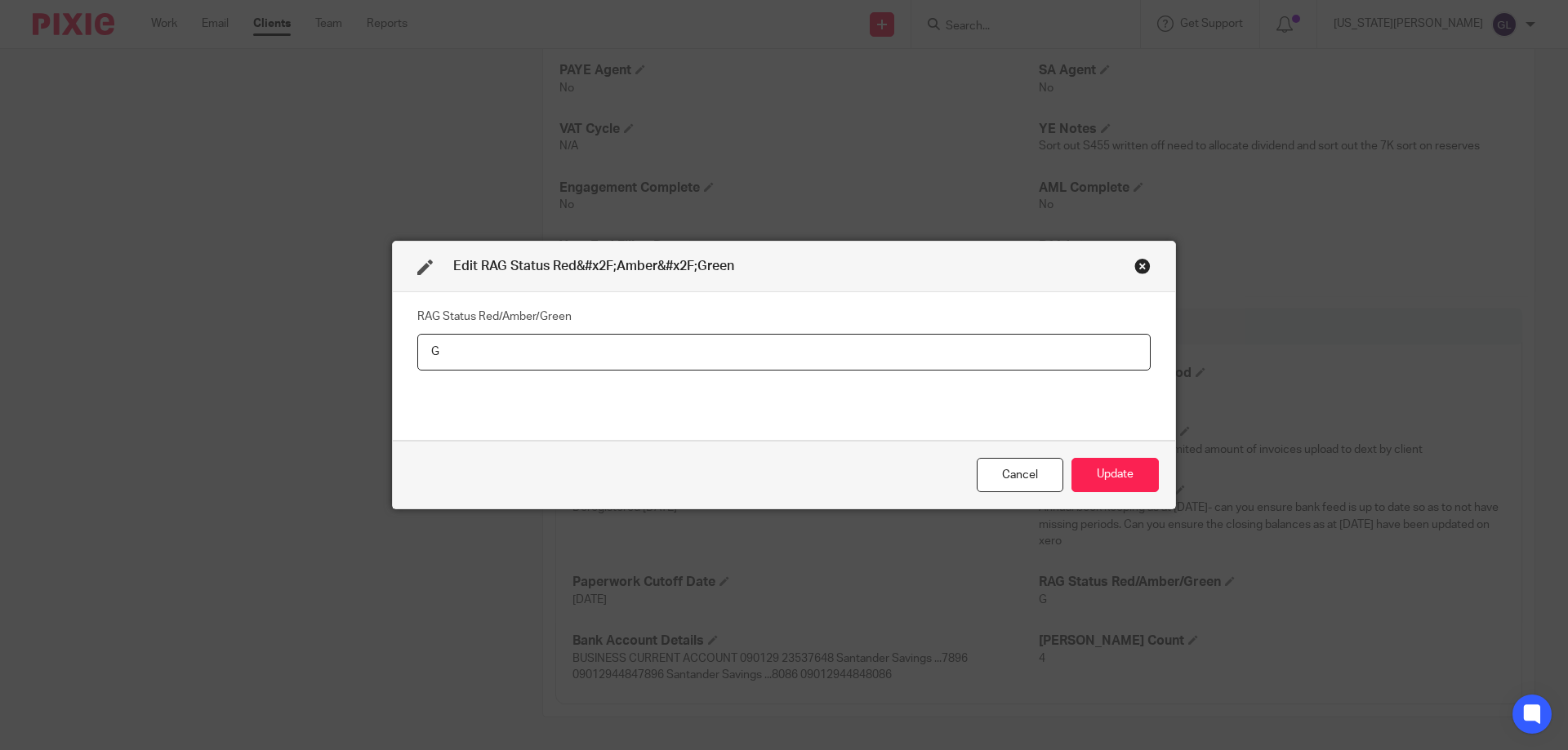
drag, startPoint x: 477, startPoint y: 339, endPoint x: 353, endPoint y: 333, distance: 124.1
click at [353, 333] on div "Edit RAG Status Red&#x2F;Amber&#x2F;Green RAG Status Red/Amber/Green G Cancel U…" at bounding box center [784, 375] width 1568 height 750
type input "A"
click at [1148, 468] on button "Update" at bounding box center [1115, 475] width 87 height 35
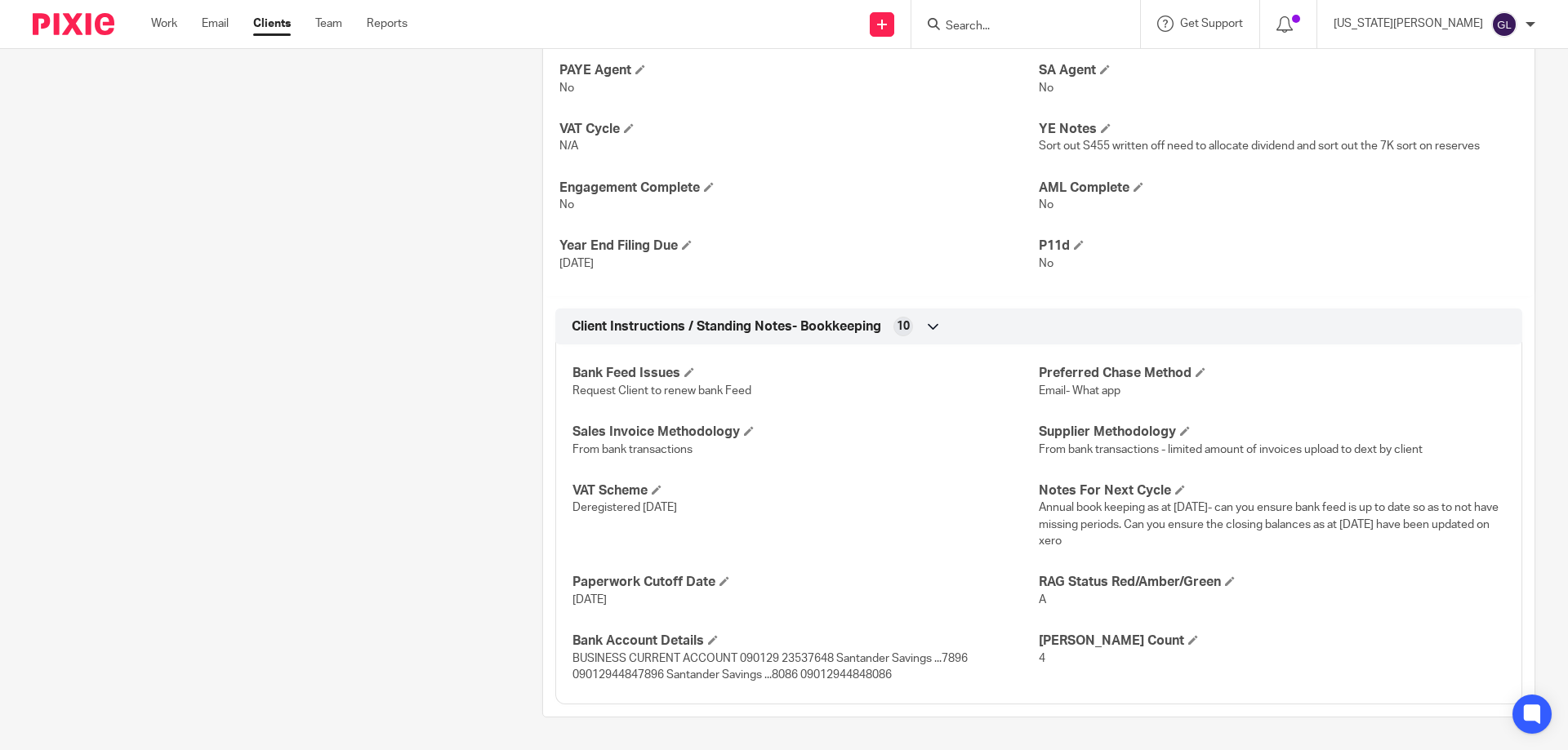
drag, startPoint x: 408, startPoint y: 401, endPoint x: 425, endPoint y: 343, distance: 60.4
click at [418, 358] on div "Client contacts Chris Charlton (Owner) chris@bossfitnesscentre.com Edit contact…" at bounding box center [262, 148] width 510 height 1139
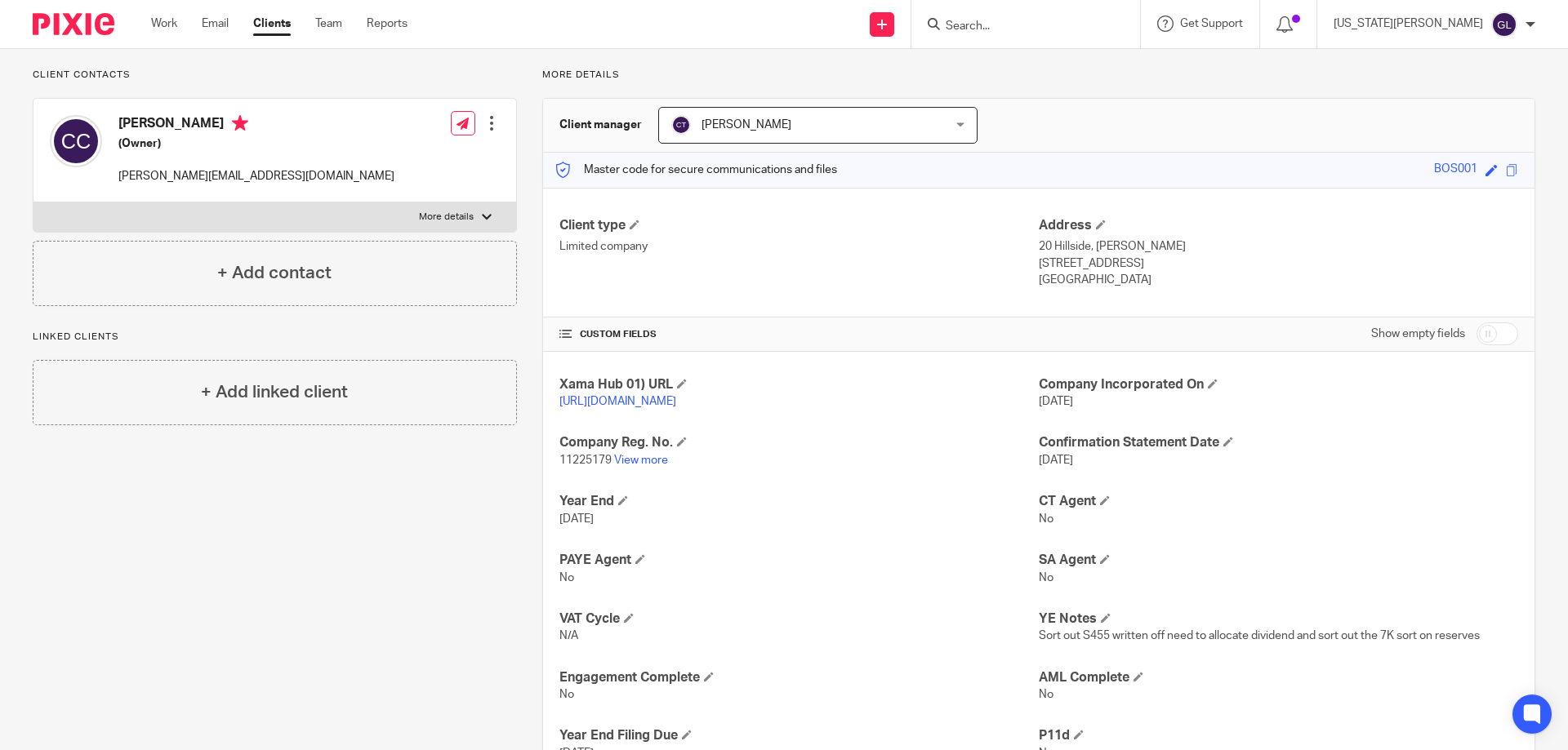
scroll to position [0, 0]
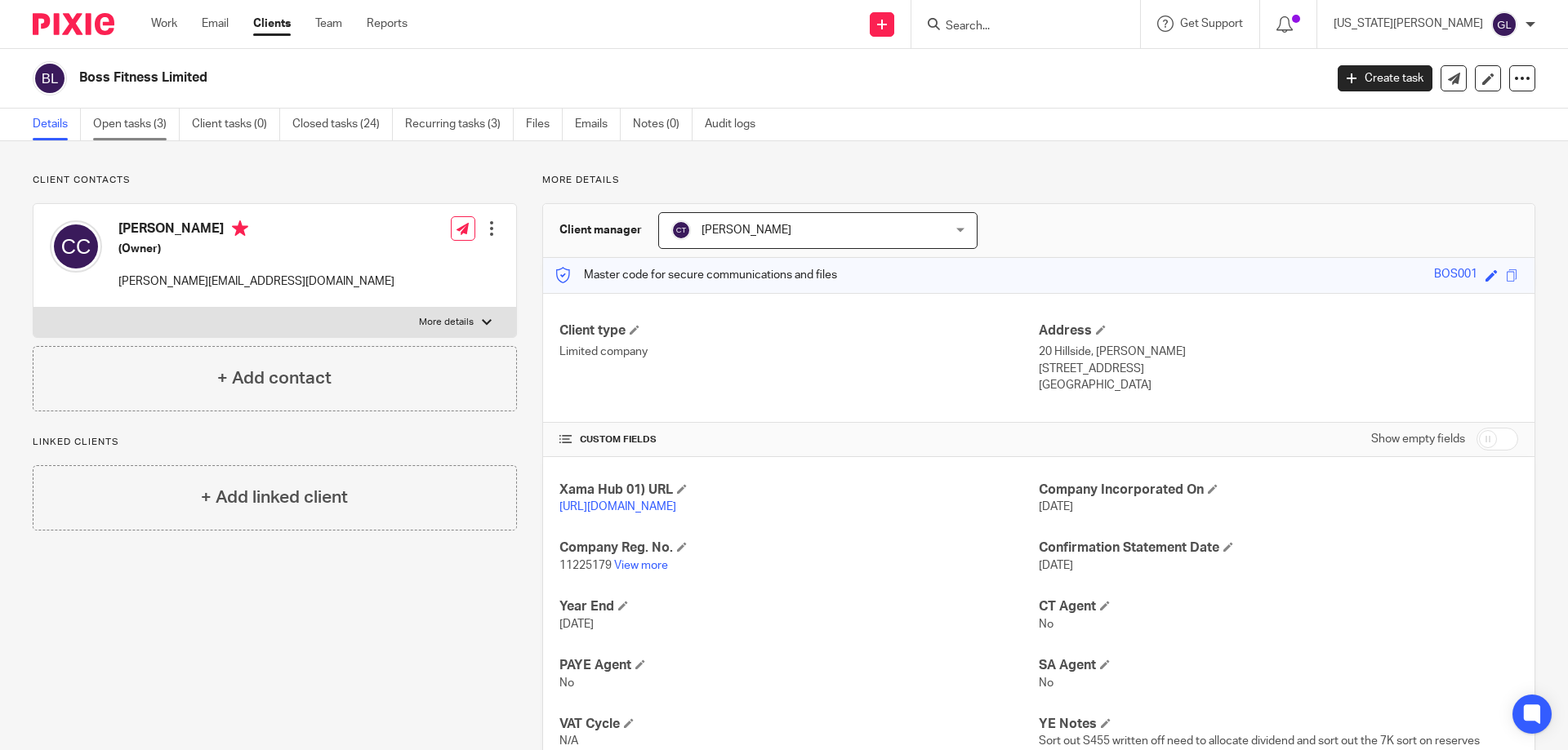
click at [113, 122] on link "Open tasks (3)" at bounding box center [136, 124] width 86 height 32
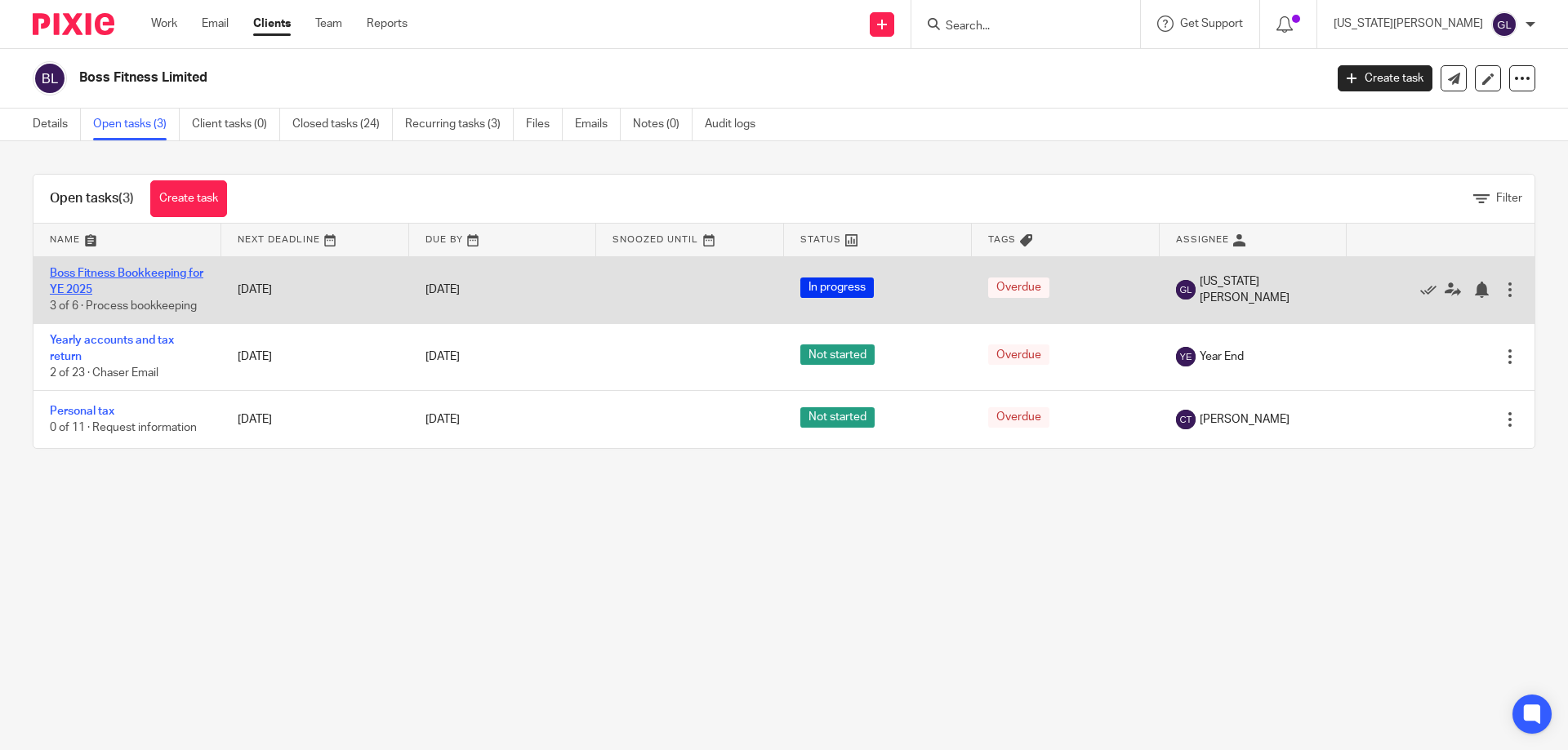
click at [140, 270] on link "Boss Fitness Bookkeeping for YE 2025" at bounding box center [127, 282] width 154 height 28
click at [1445, 292] on icon at bounding box center [1453, 290] width 16 height 16
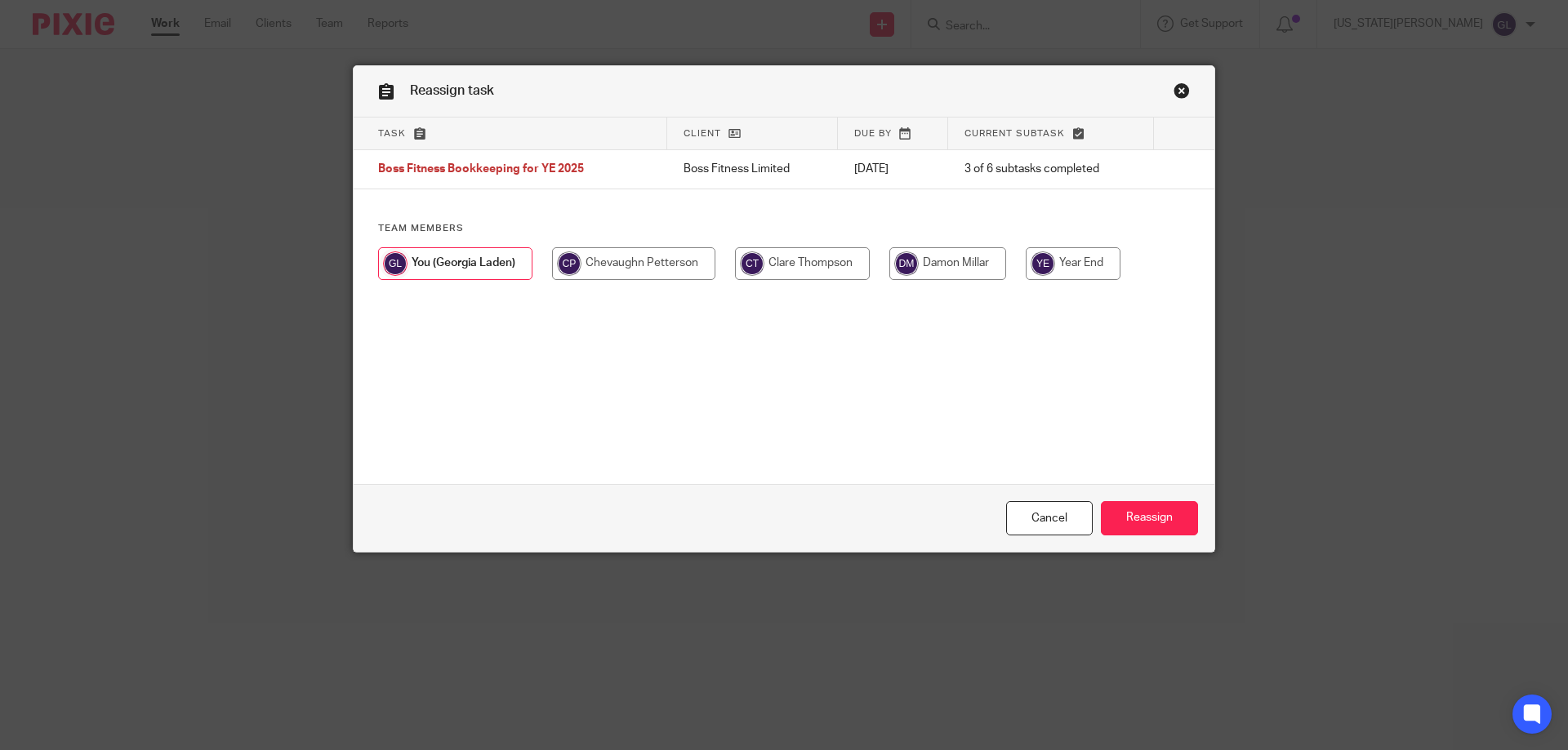
click at [619, 272] on input "radio" at bounding box center [634, 264] width 164 height 33
radio input "true"
click at [1155, 527] on input "Reassign" at bounding box center [1150, 518] width 97 height 35
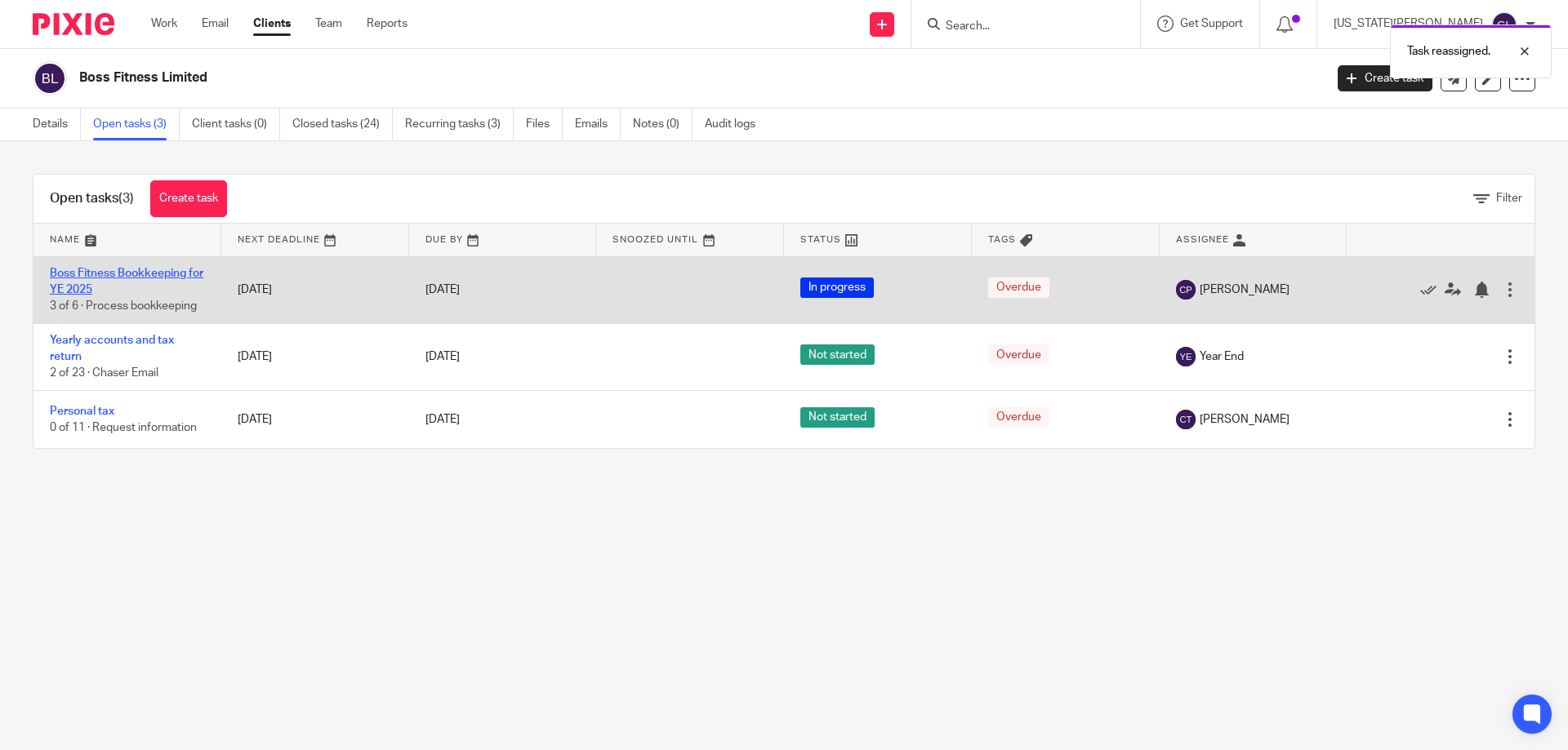
click at [113, 276] on link "Boss Fitness Bookkeeping for YE 2025" at bounding box center [127, 282] width 154 height 28
click at [110, 274] on link "Boss Fitness Bookkeeping for YE 2025" at bounding box center [127, 282] width 154 height 28
